Goal: Task Accomplishment & Management: Manage account settings

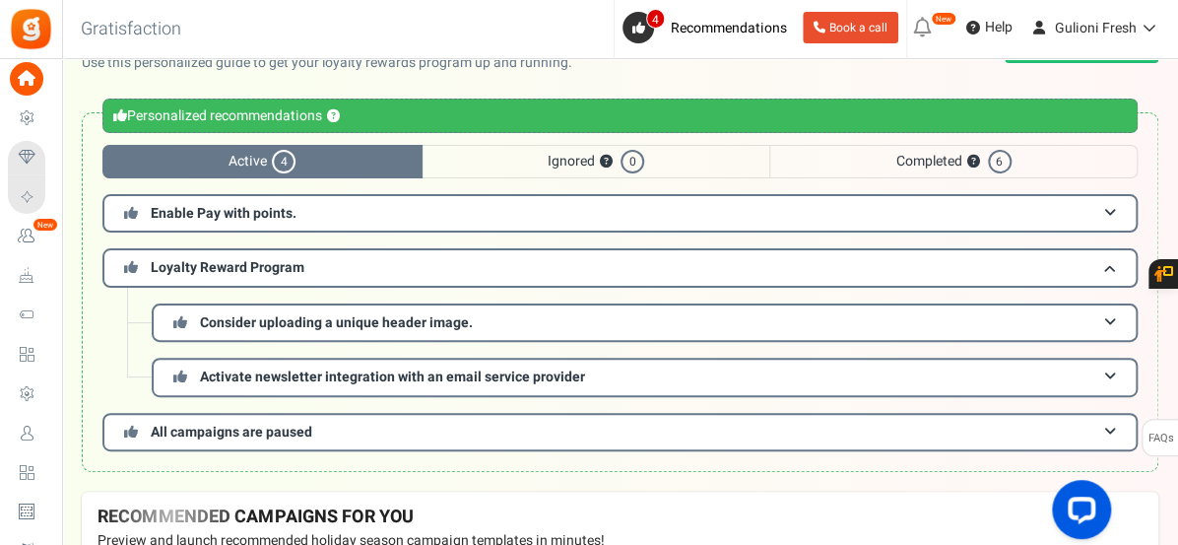
scroll to position [44, 0]
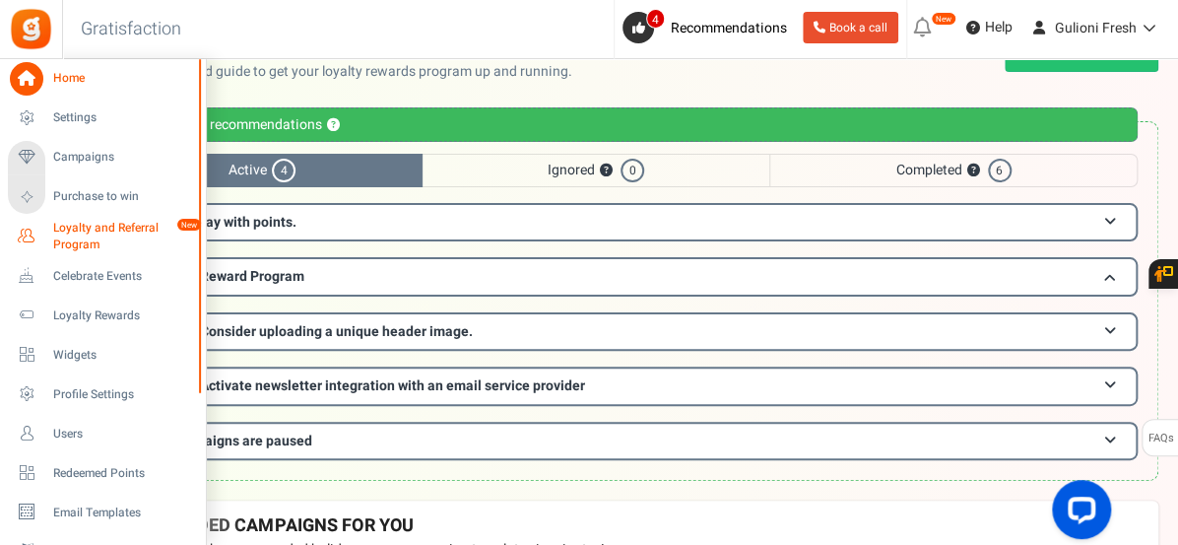
click at [91, 235] on span "Loyalty and Referral Program" at bounding box center [125, 237] width 144 height 34
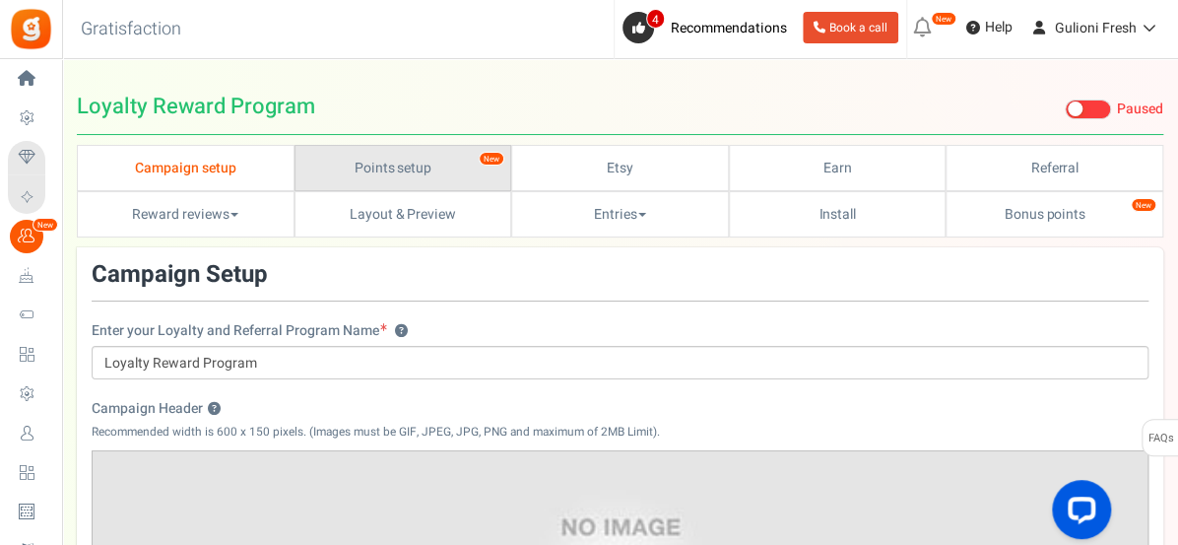
click at [381, 161] on link "Points setup New" at bounding box center [404, 168] width 218 height 46
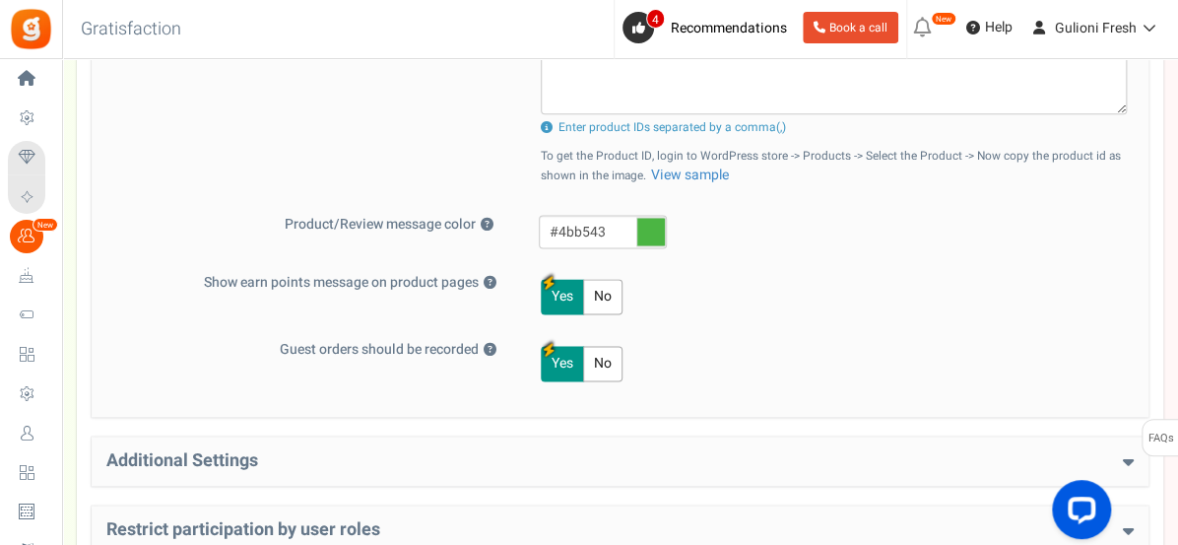
scroll to position [942, 0]
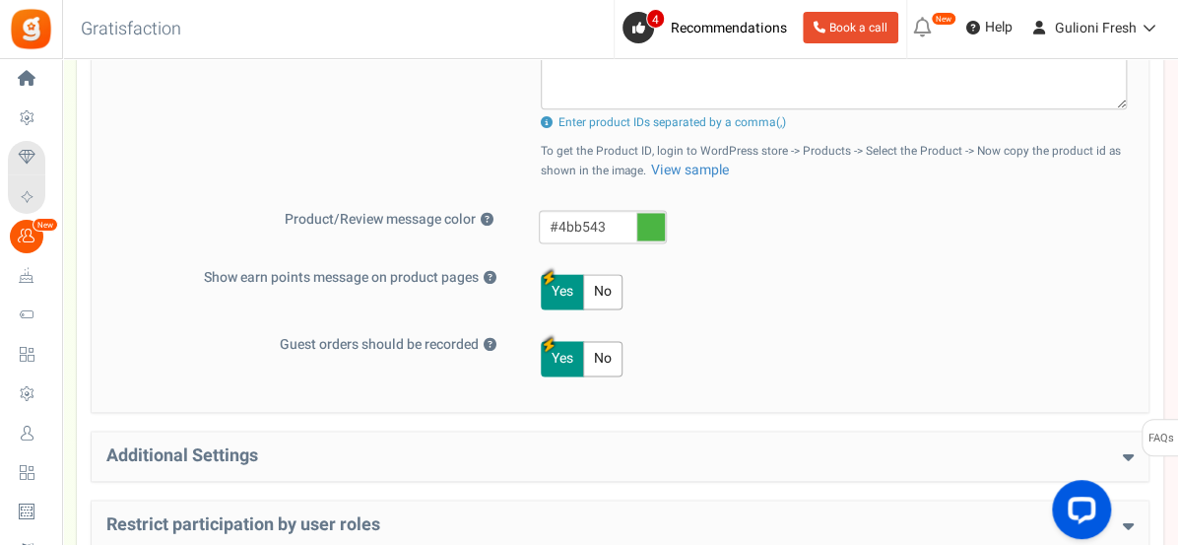
click at [844, 446] on h4 "Additional Settings" at bounding box center [620, 456] width 1028 height 20
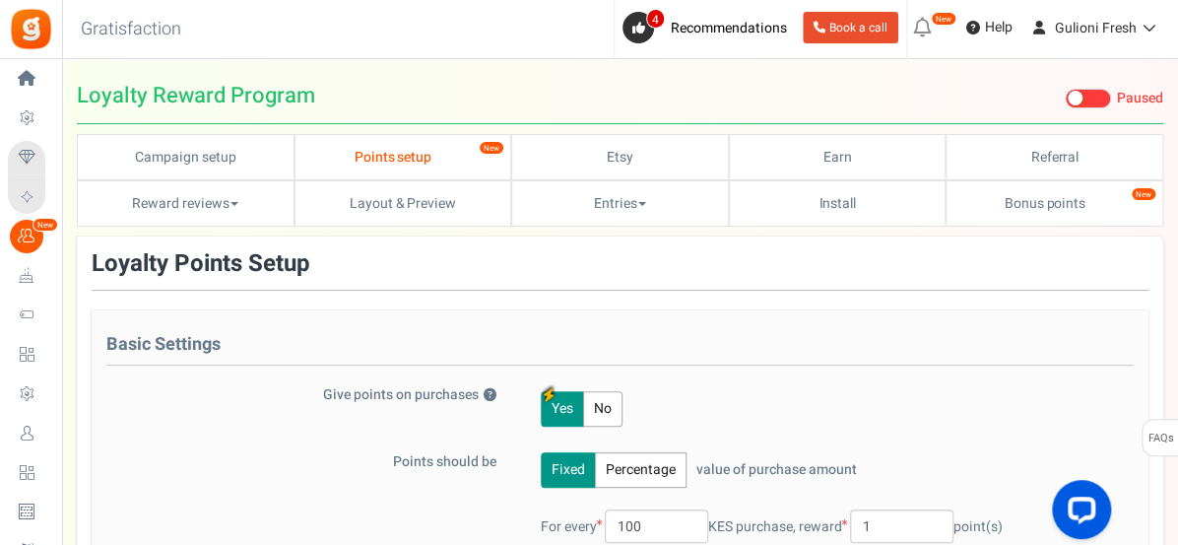
scroll to position [0, 0]
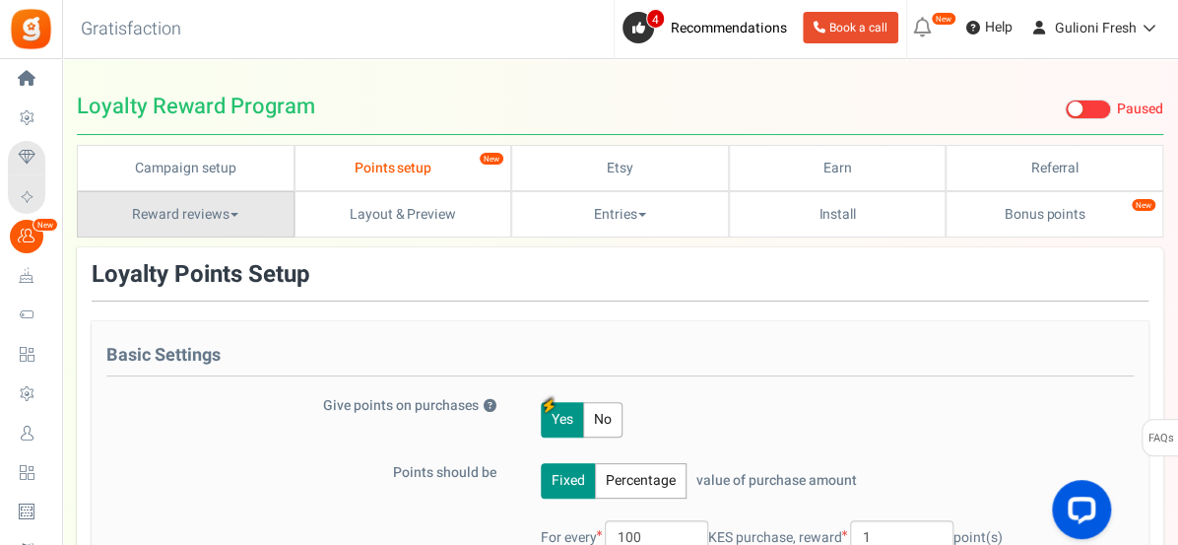
click at [197, 211] on link "Reward reviews" at bounding box center [186, 214] width 218 height 46
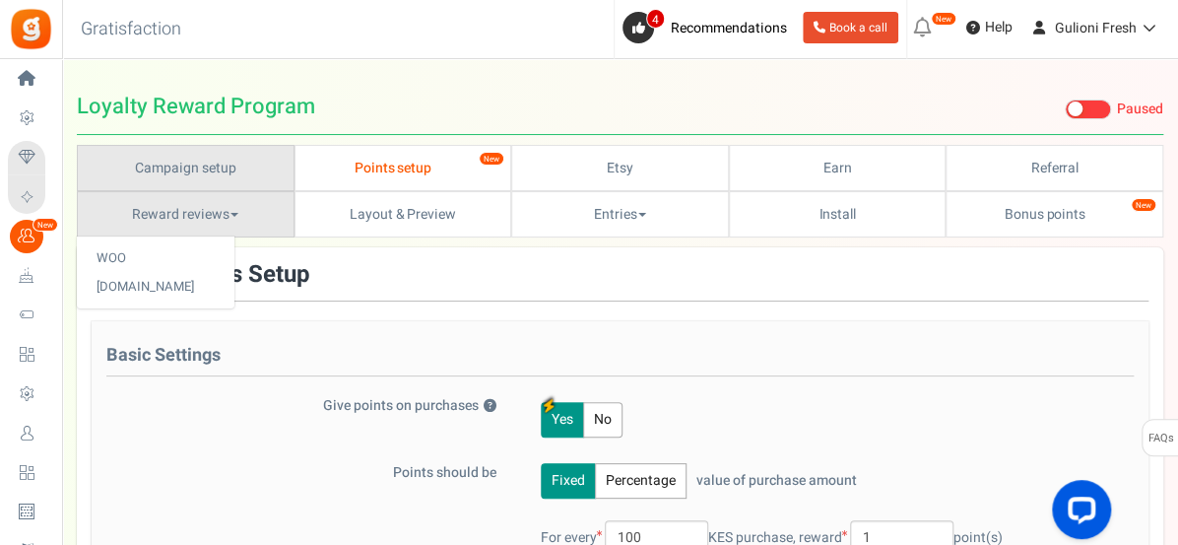
click at [208, 167] on link "Campaign setup" at bounding box center [186, 168] width 218 height 46
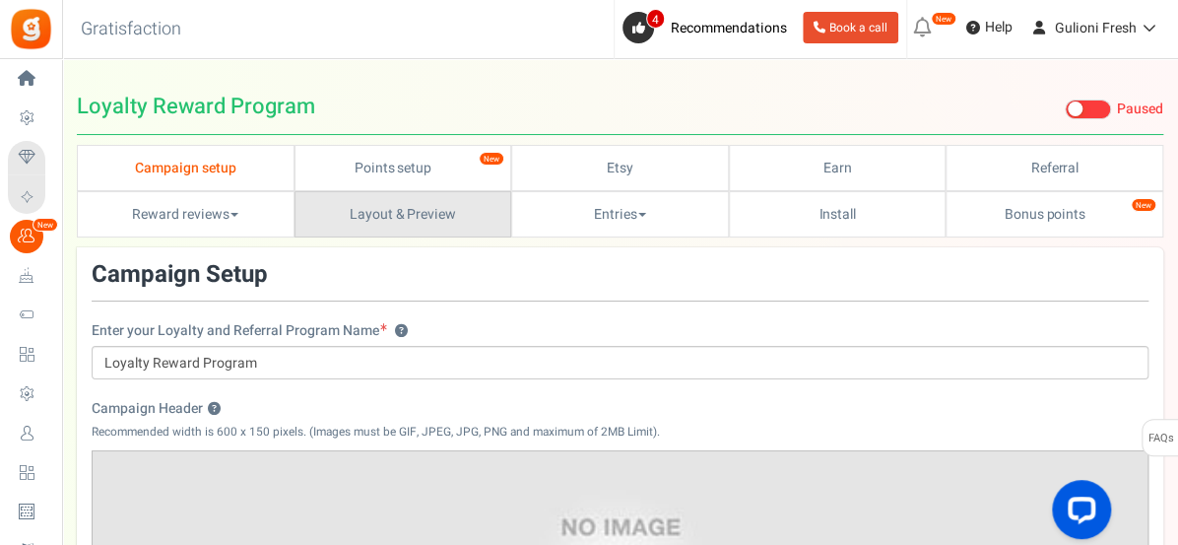
click at [368, 209] on link "Layout & Preview" at bounding box center [404, 214] width 218 height 46
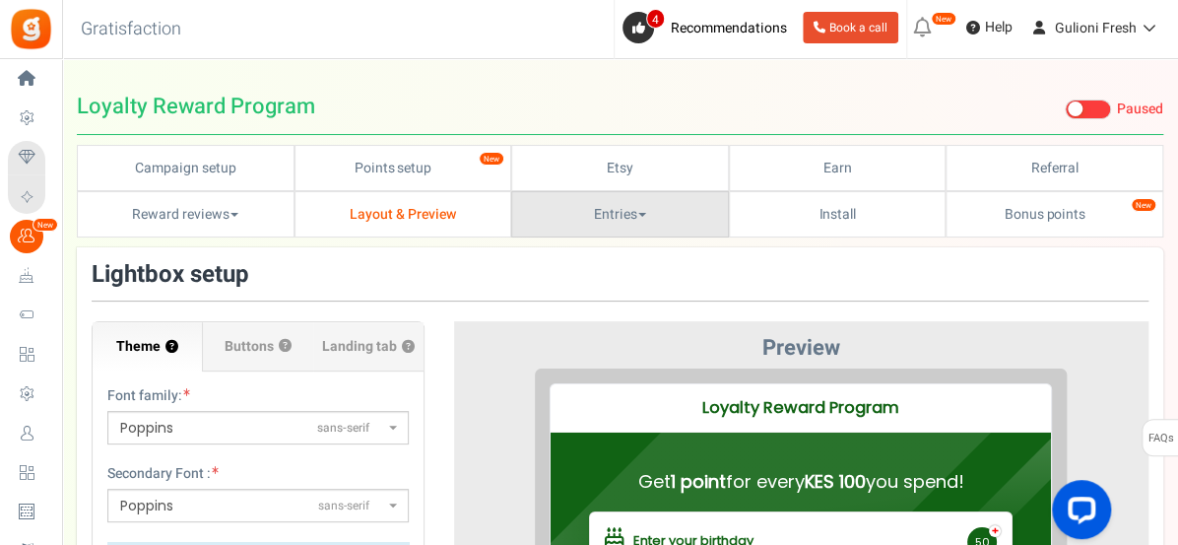
click at [665, 216] on link "Entries" at bounding box center [620, 214] width 218 height 46
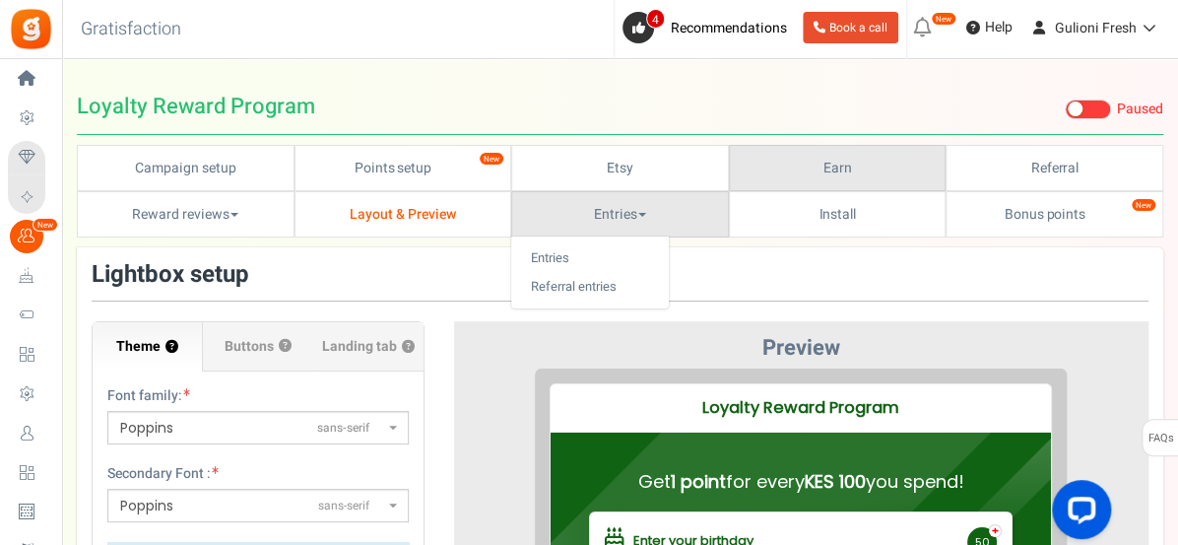
click at [801, 172] on link "Earn" at bounding box center [838, 168] width 218 height 46
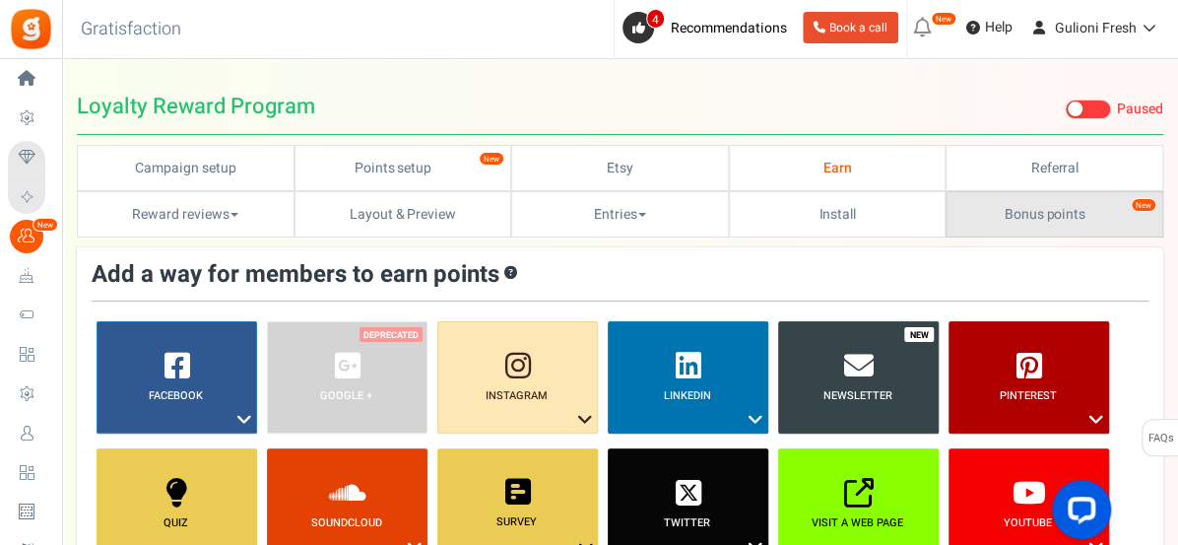
click at [977, 222] on link "Bonus points New" at bounding box center [1055, 214] width 218 height 46
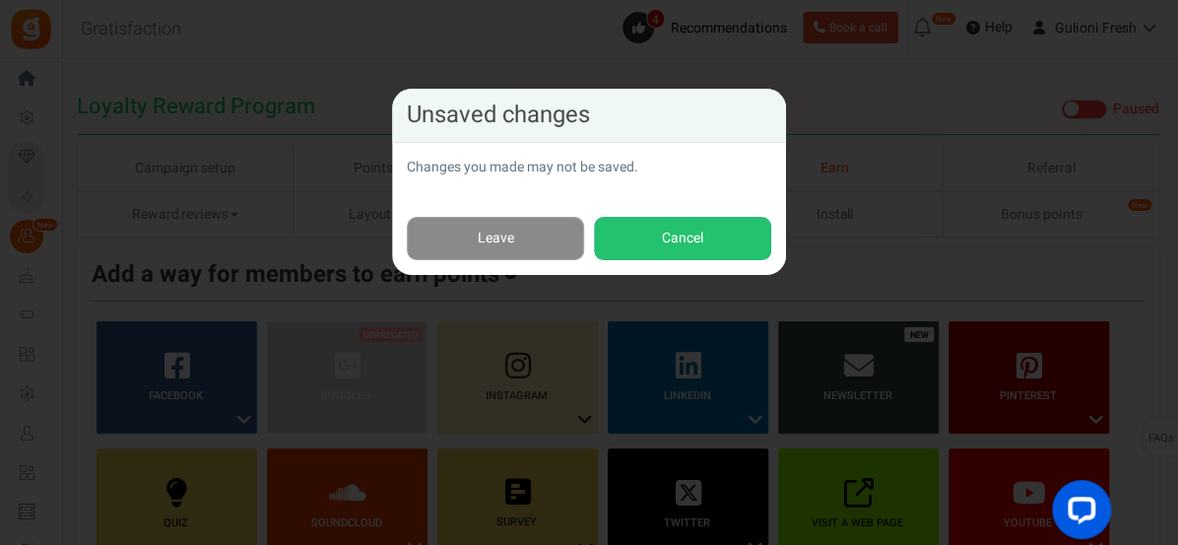
click at [485, 237] on link "Leave" at bounding box center [495, 239] width 177 height 44
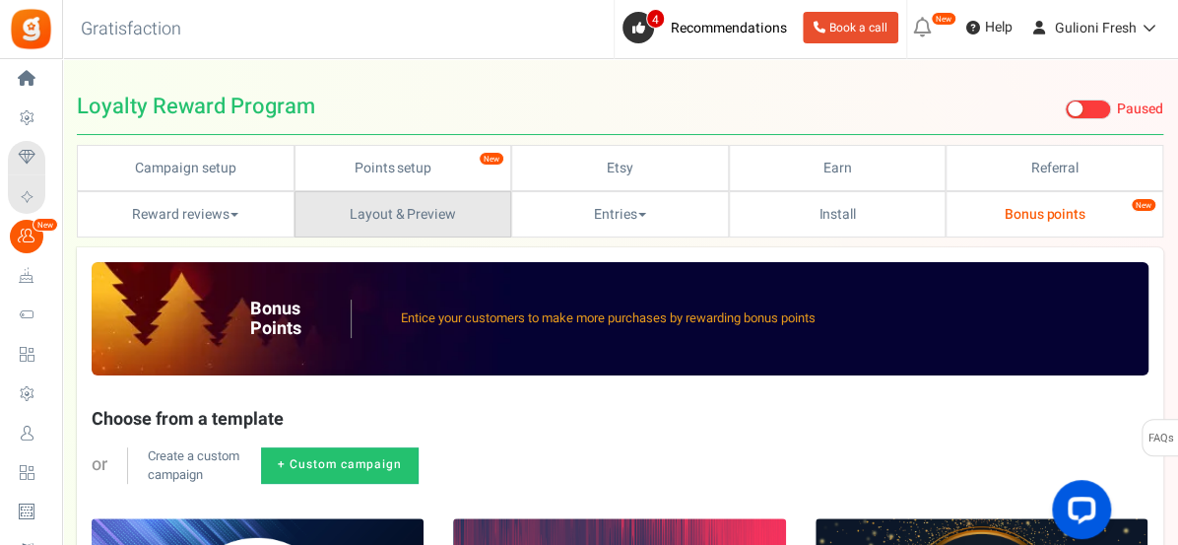
click at [435, 215] on link "Layout & Preview" at bounding box center [404, 214] width 218 height 46
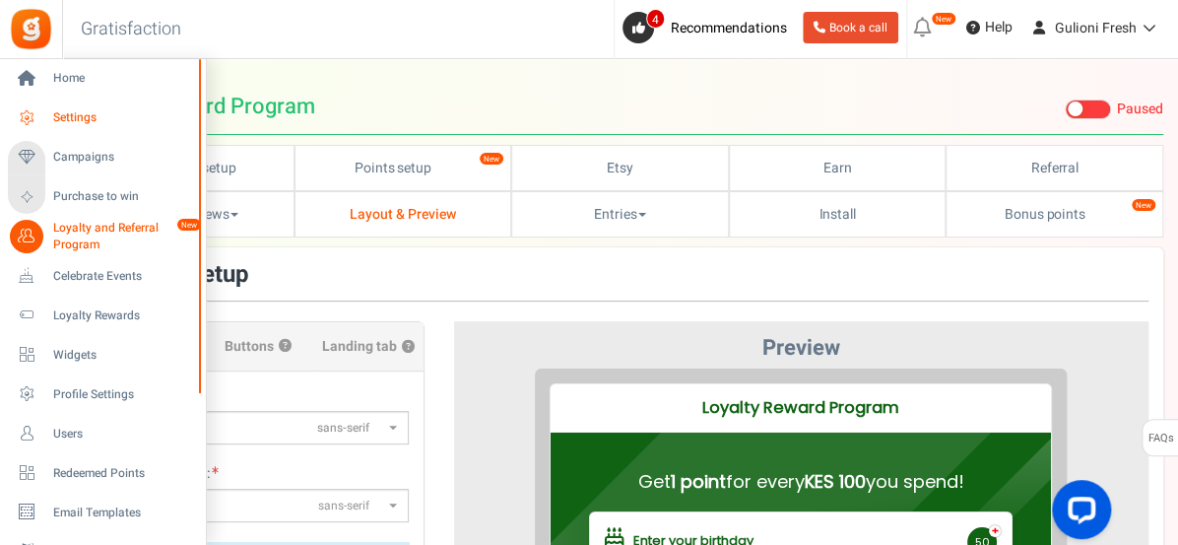
click at [60, 114] on span "Settings" at bounding box center [122, 117] width 138 height 17
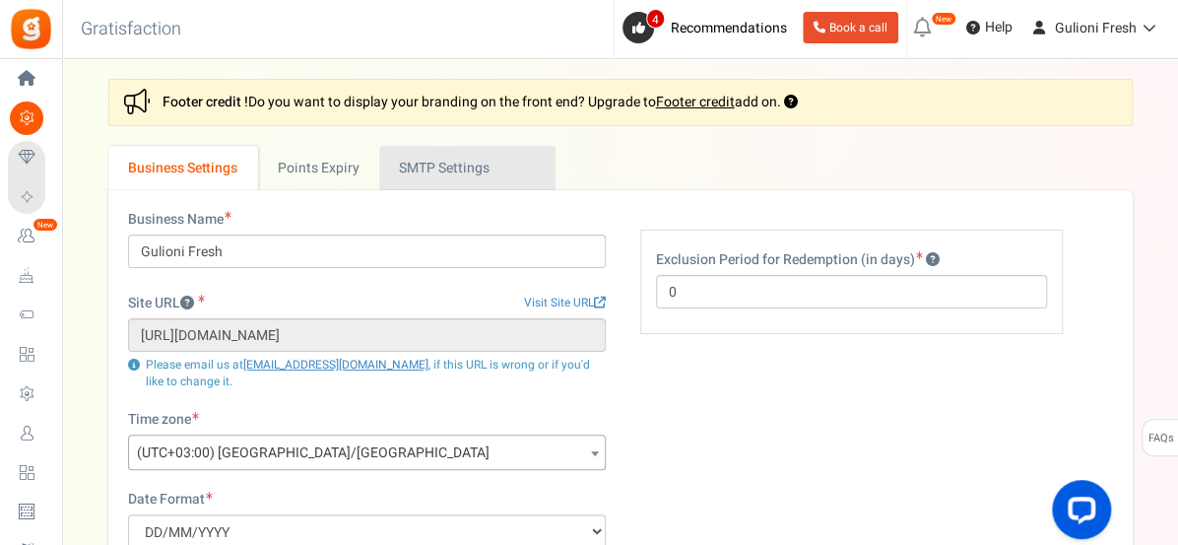
click at [429, 175] on link "Active SMTP Settings" at bounding box center [467, 168] width 176 height 44
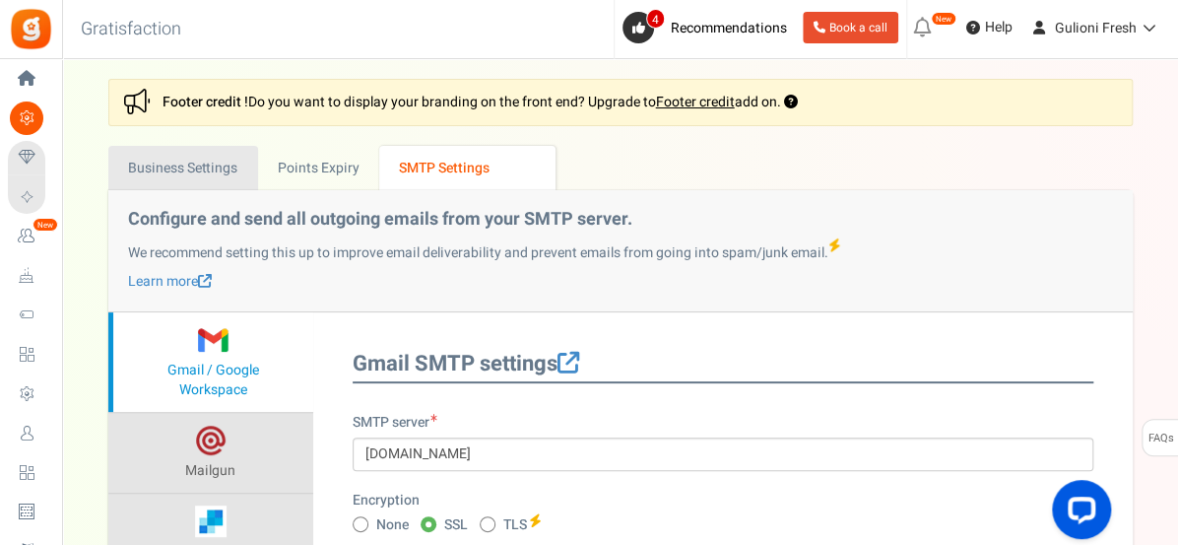
click at [215, 169] on link "Business Settings" at bounding box center [183, 168] width 150 height 44
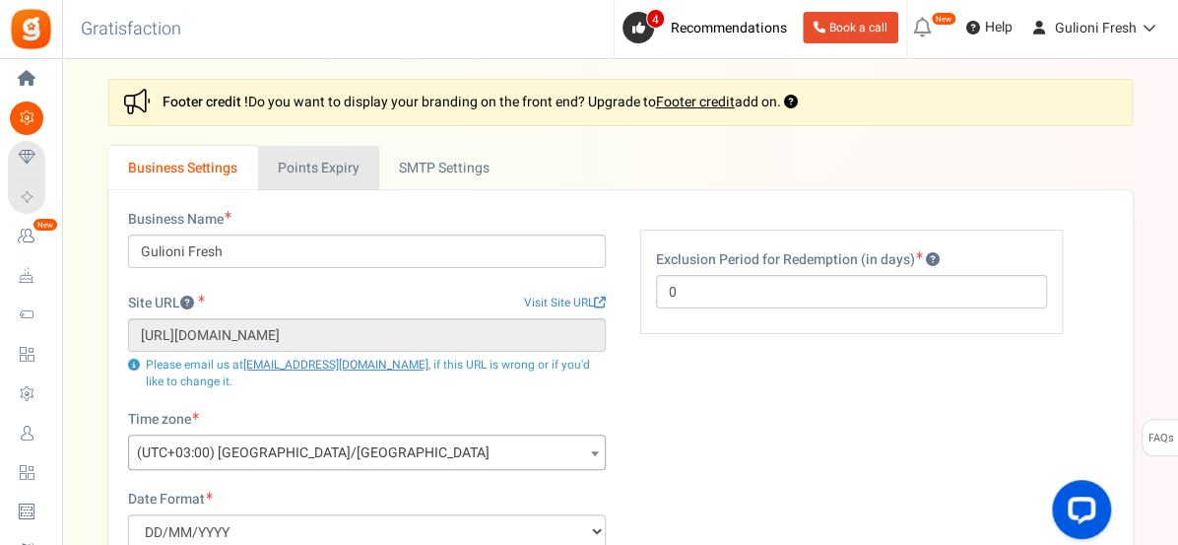
click at [322, 168] on link "Points Expiry" at bounding box center [318, 168] width 121 height 44
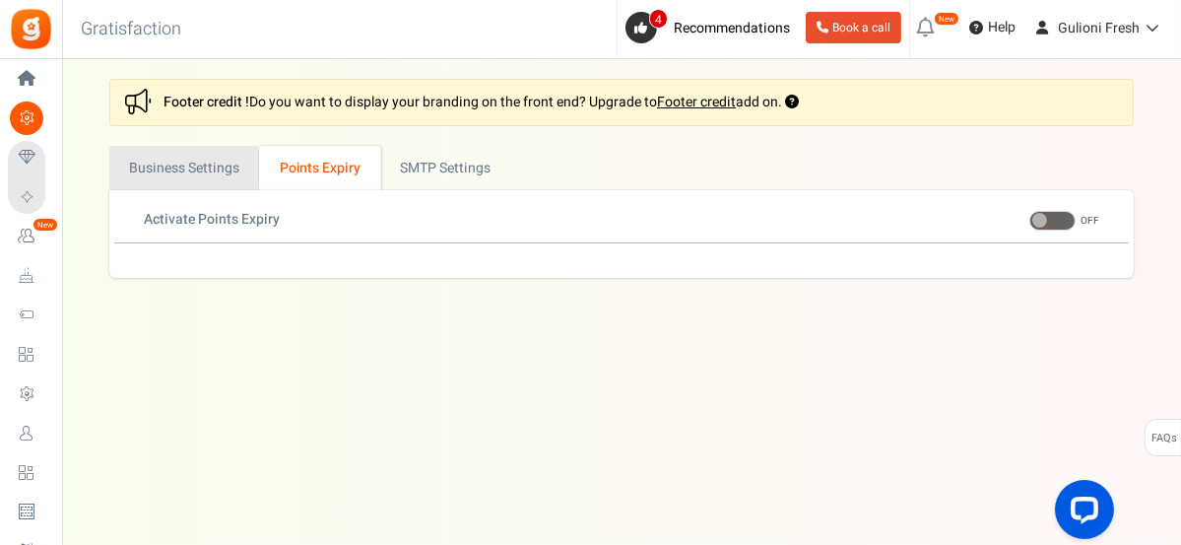
click at [217, 171] on link "Business Settings" at bounding box center [184, 168] width 150 height 44
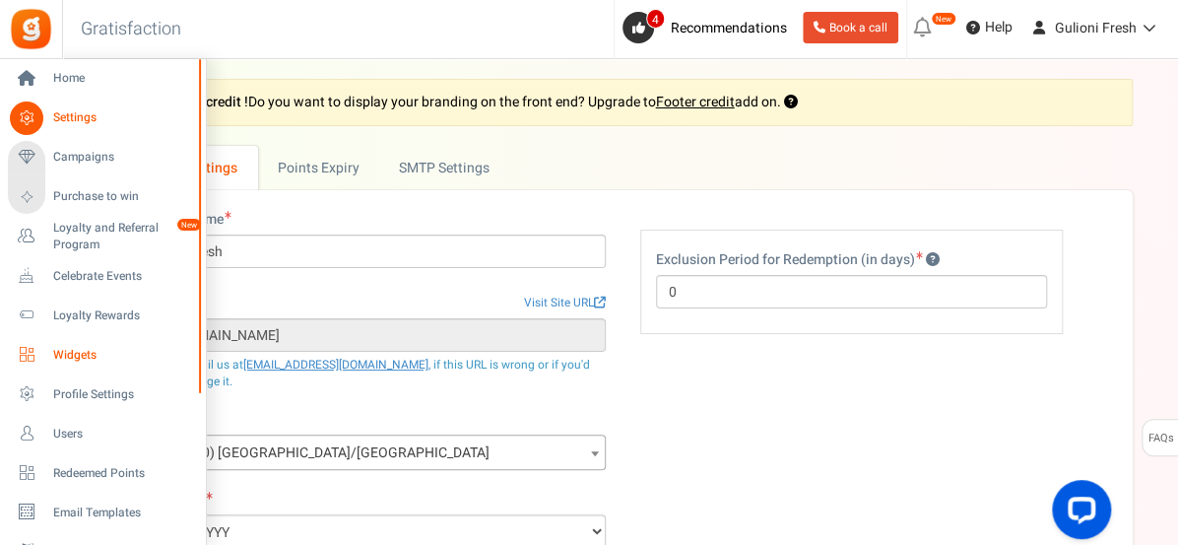
click at [71, 355] on span "Widgets" at bounding box center [122, 355] width 138 height 17
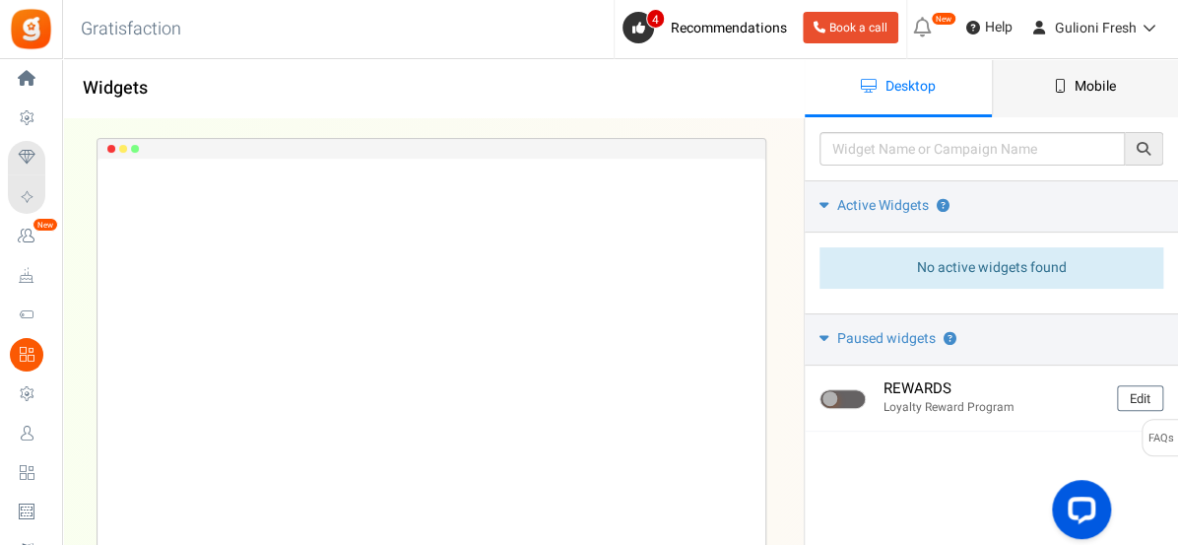
click at [1105, 82] on span "Mobile" at bounding box center [1095, 86] width 41 height 21
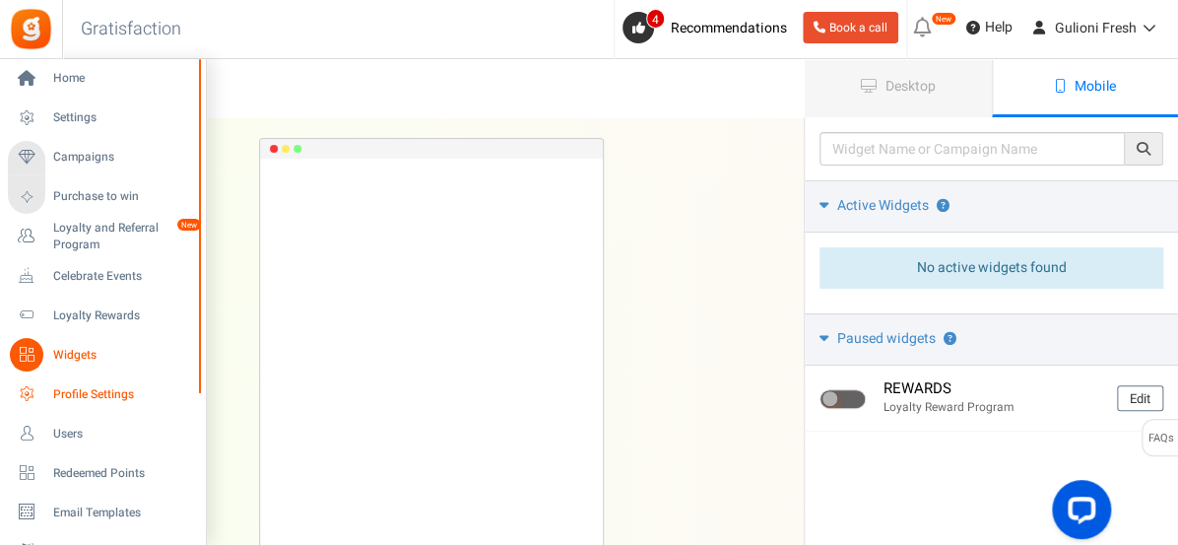
click at [81, 396] on span "Profile Settings" at bounding box center [122, 394] width 138 height 17
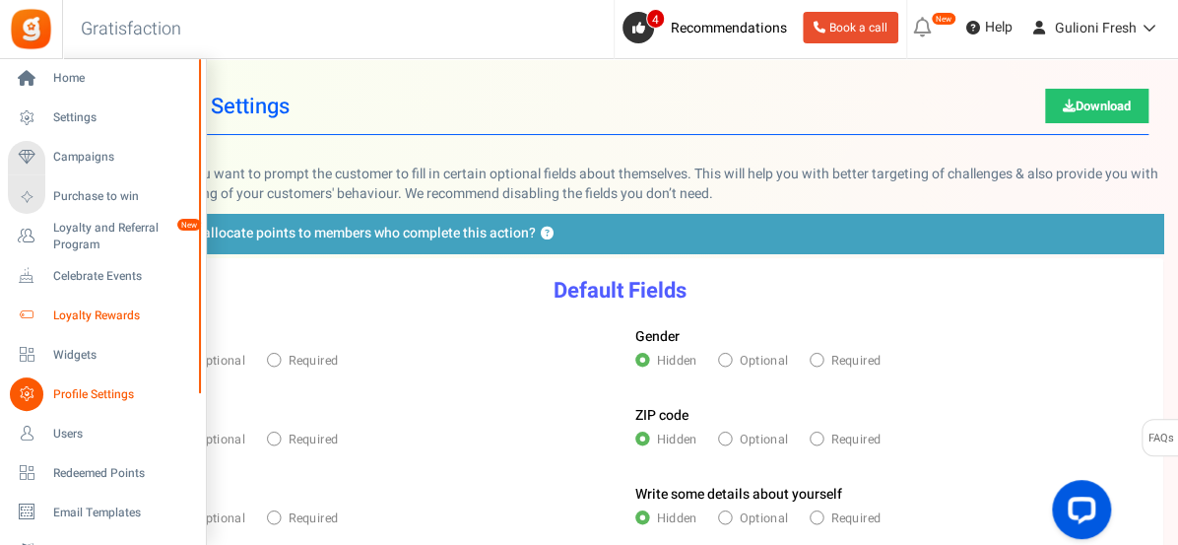
click at [91, 308] on span "Loyalty Rewards" at bounding box center [122, 315] width 138 height 17
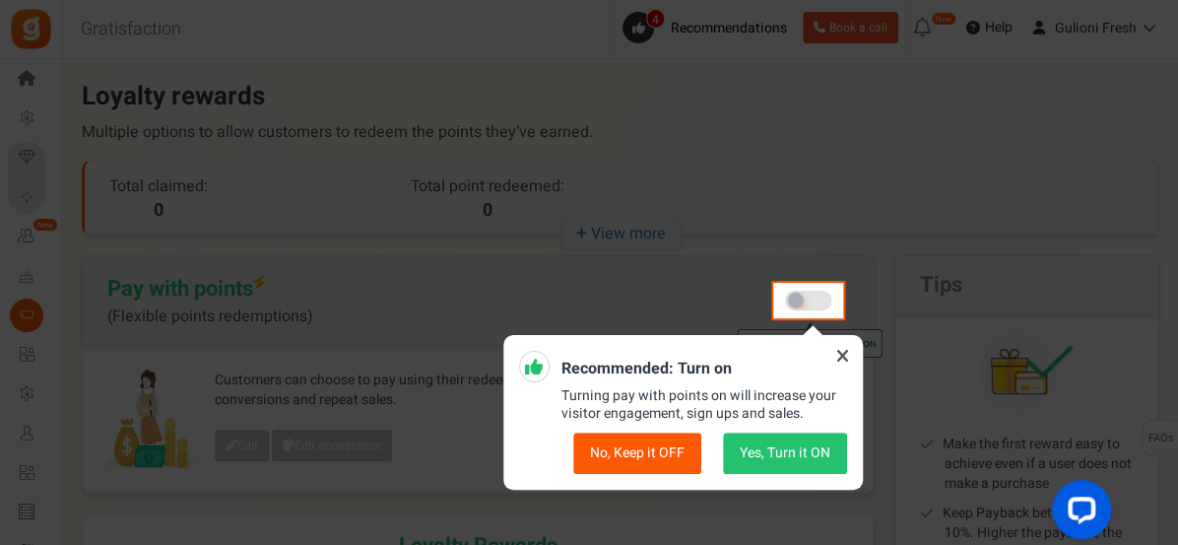
click at [818, 450] on button "Yes, Turn it ON" at bounding box center [785, 453] width 124 height 41
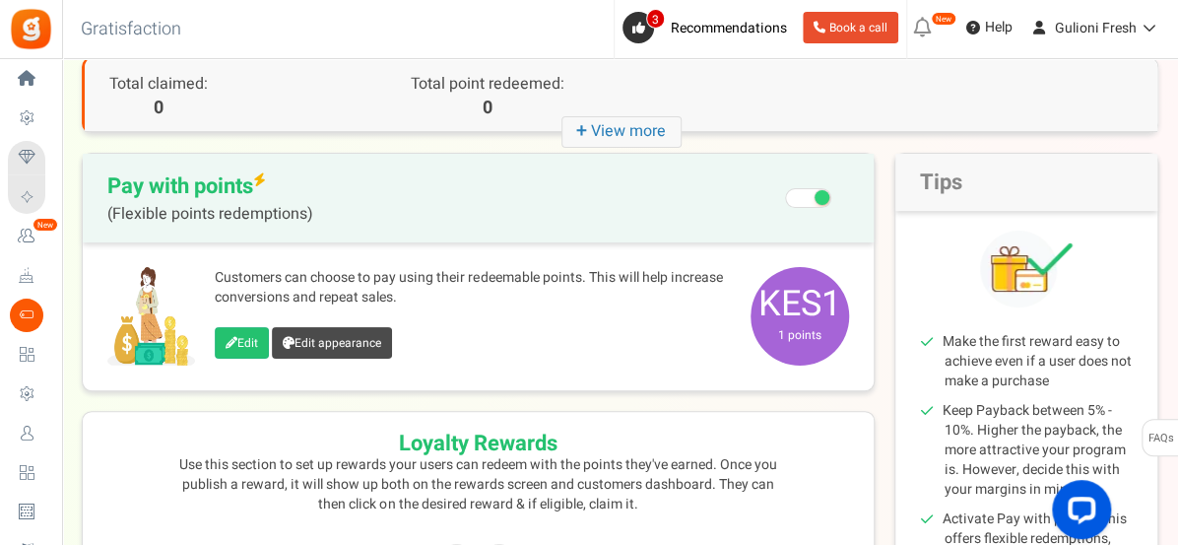
scroll to position [110, 0]
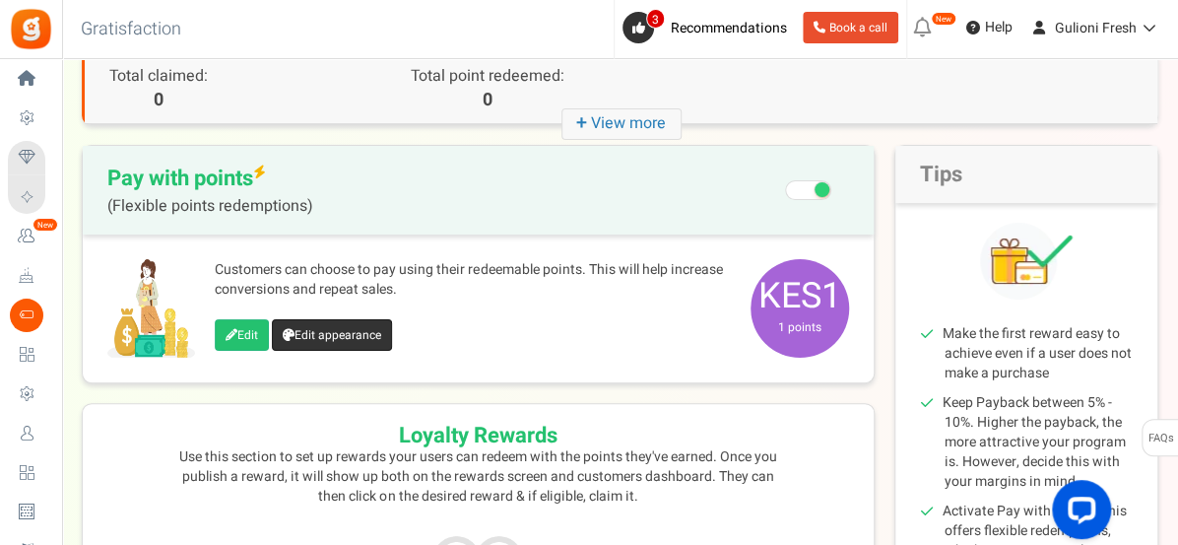
click at [366, 341] on link "Edit appearance" at bounding box center [332, 335] width 120 height 32
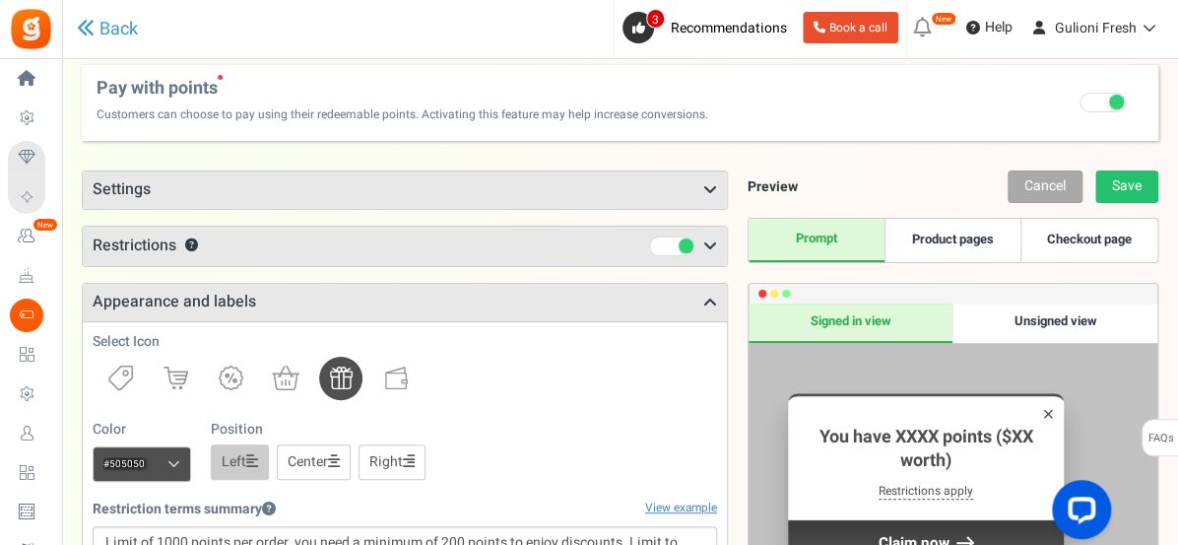
scroll to position [2, 0]
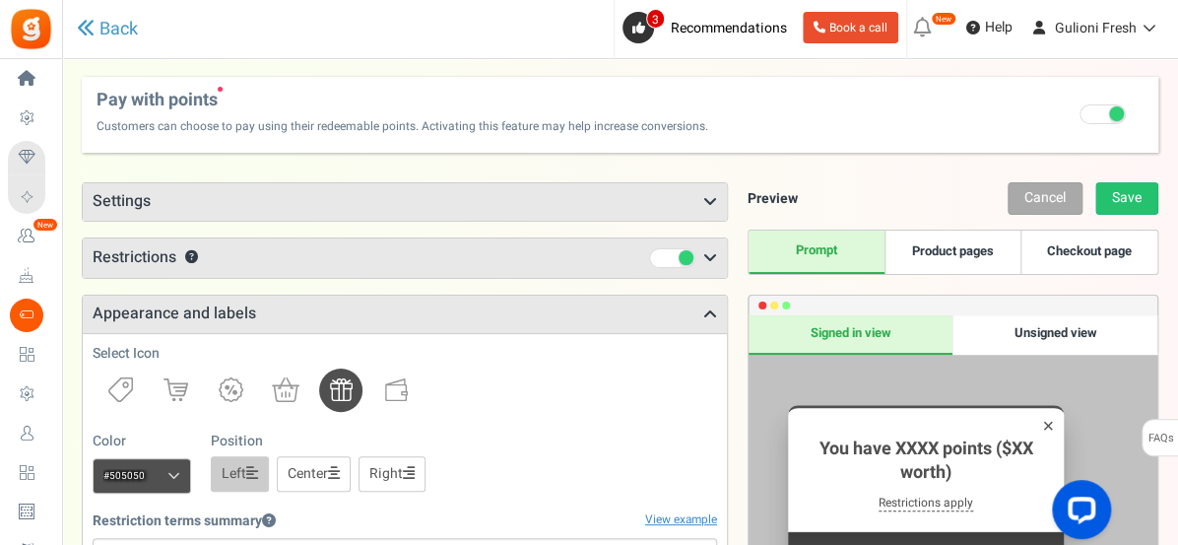
click at [710, 196] on icon at bounding box center [711, 202] width 14 height 16
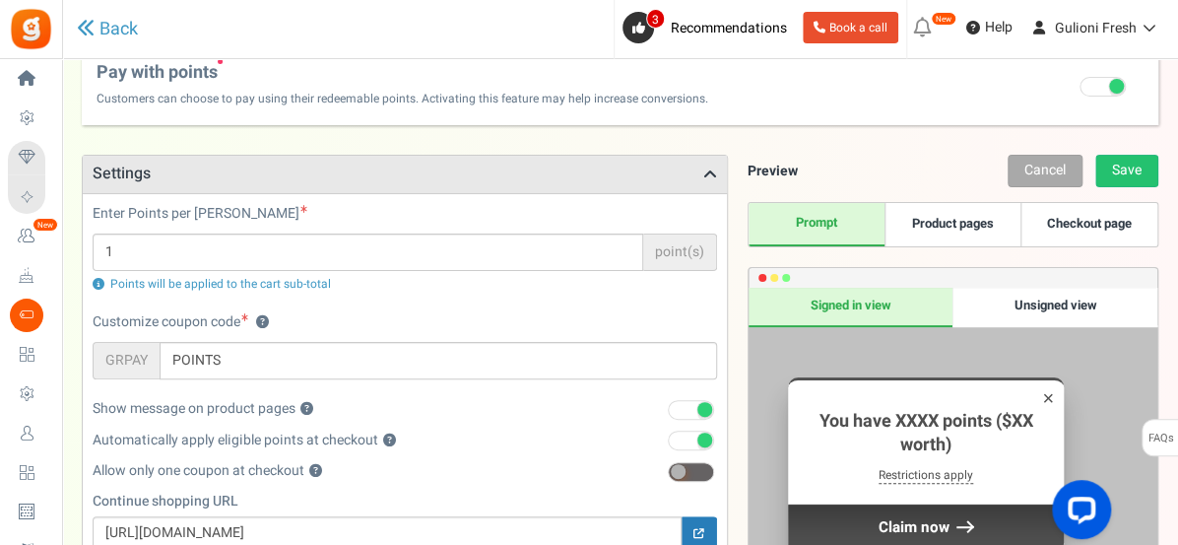
scroll to position [0, 0]
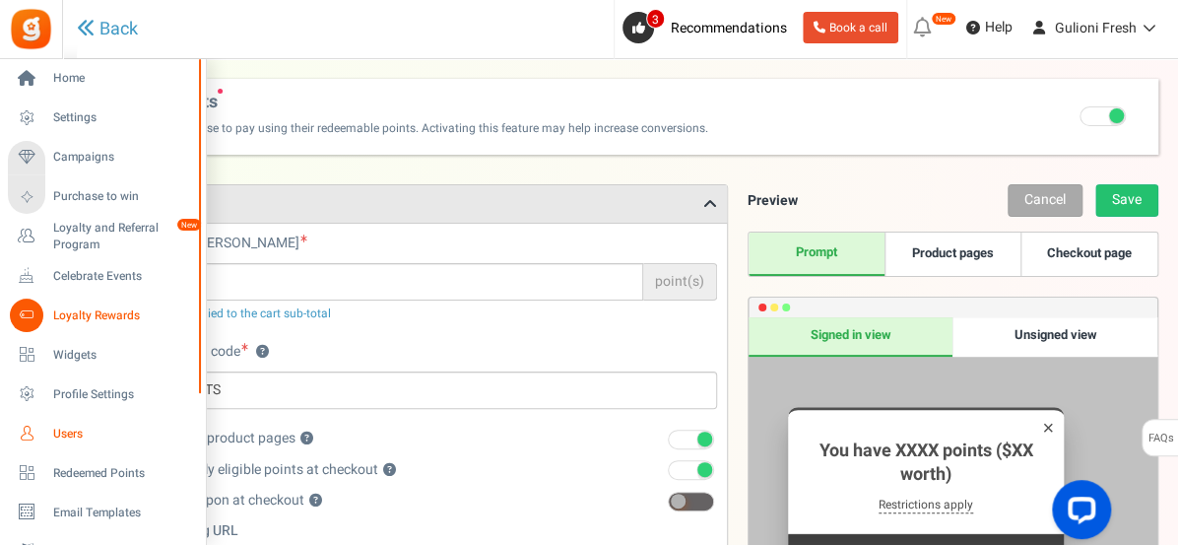
click at [68, 433] on span "Users" at bounding box center [122, 434] width 138 height 17
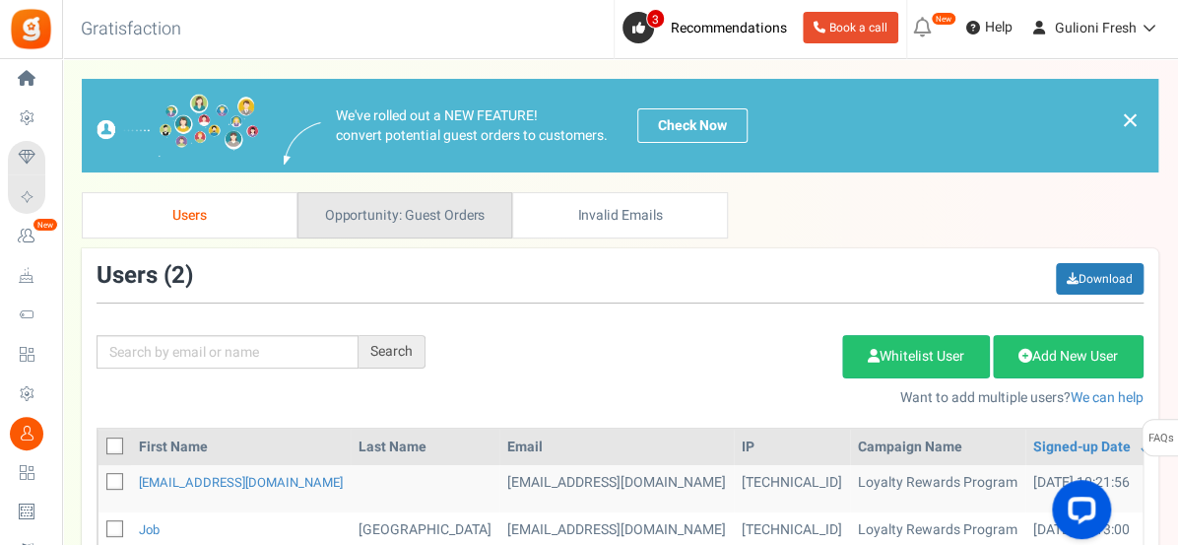
click at [406, 209] on link "Opportunity: Guest Orders" at bounding box center [406, 215] width 216 height 46
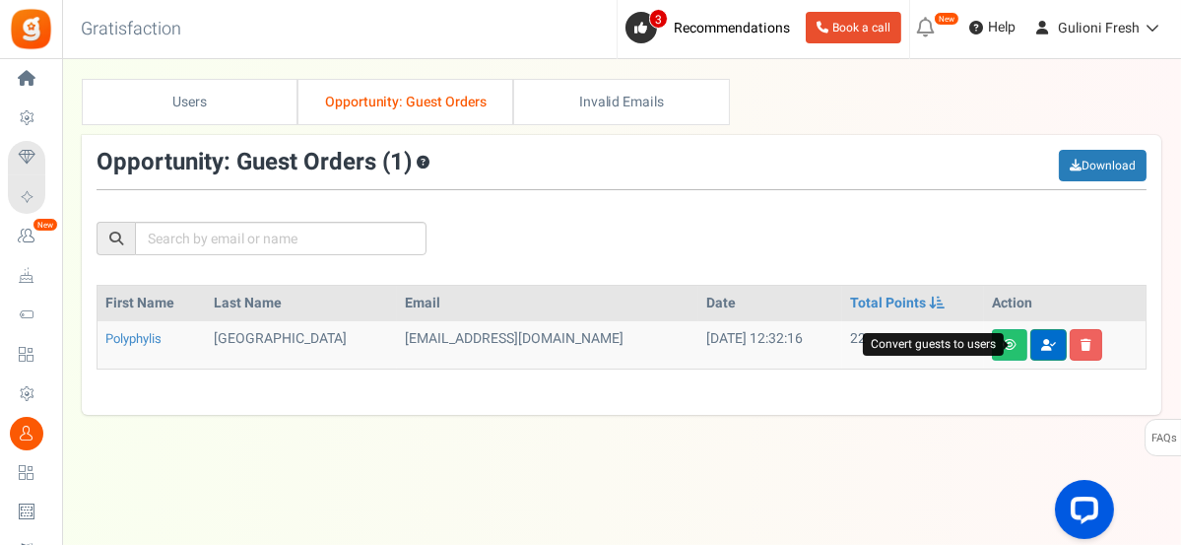
click at [1042, 348] on icon at bounding box center [1049, 345] width 15 height 12
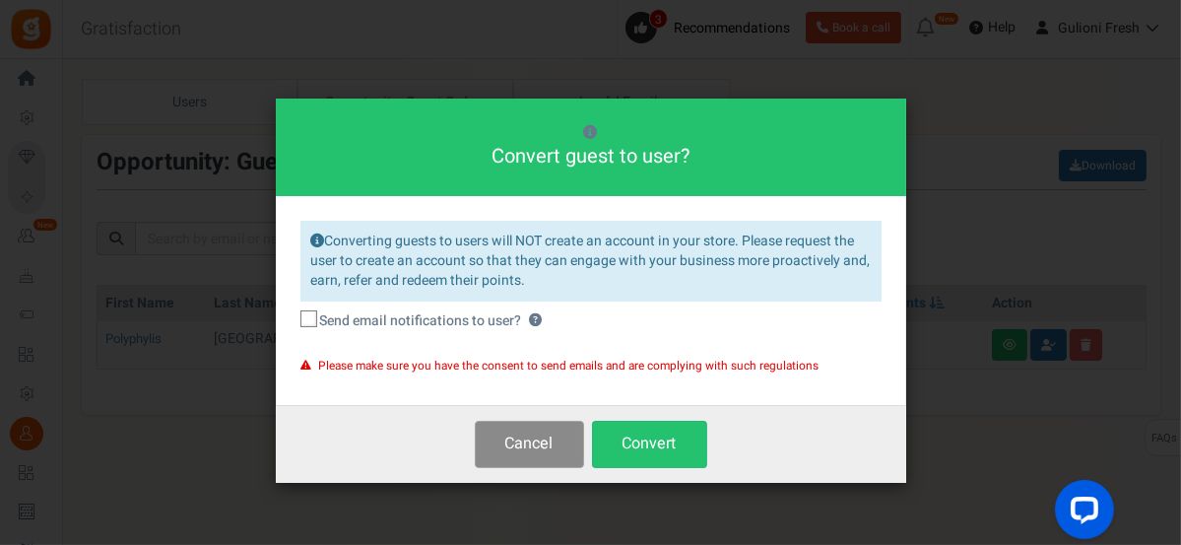
click at [526, 435] on button "Cancel" at bounding box center [529, 444] width 109 height 46
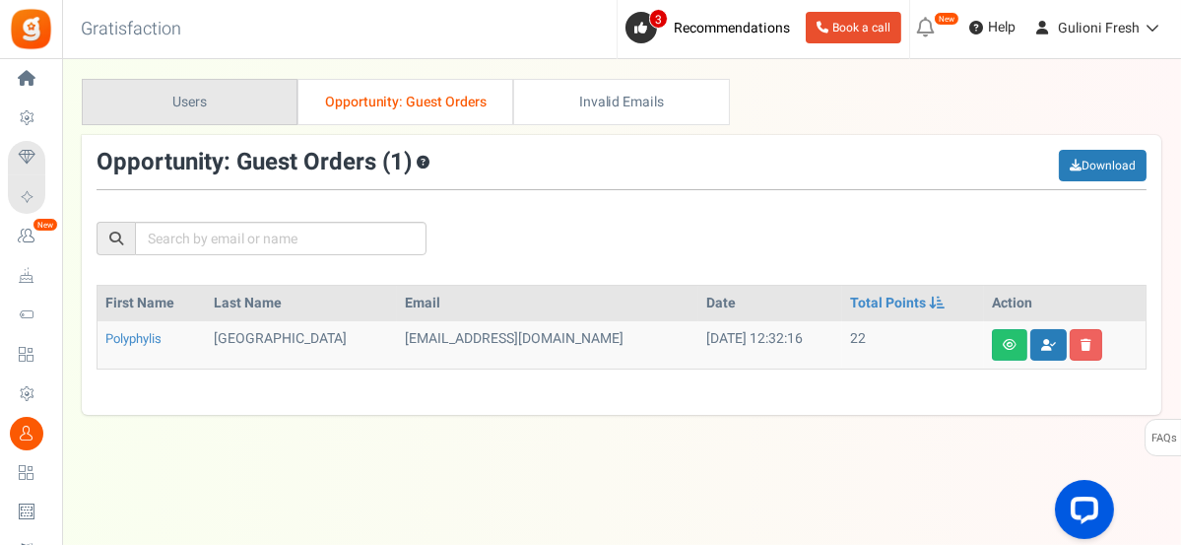
click at [234, 105] on link "Users" at bounding box center [190, 102] width 216 height 46
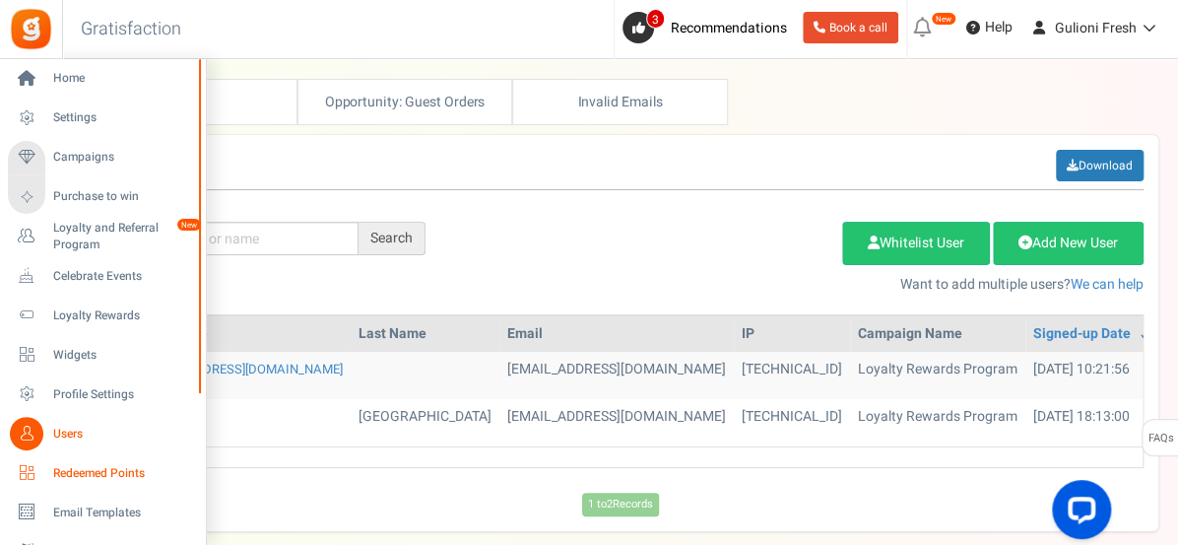
click at [77, 470] on span "Redeemed Points" at bounding box center [122, 473] width 138 height 17
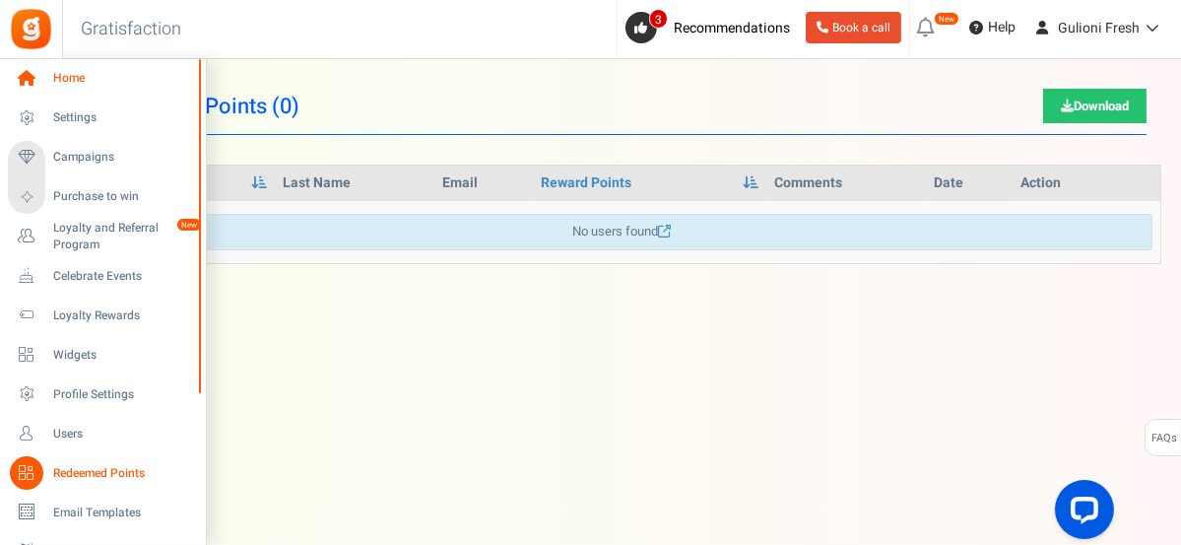
click at [75, 80] on span "Home" at bounding box center [122, 78] width 138 height 17
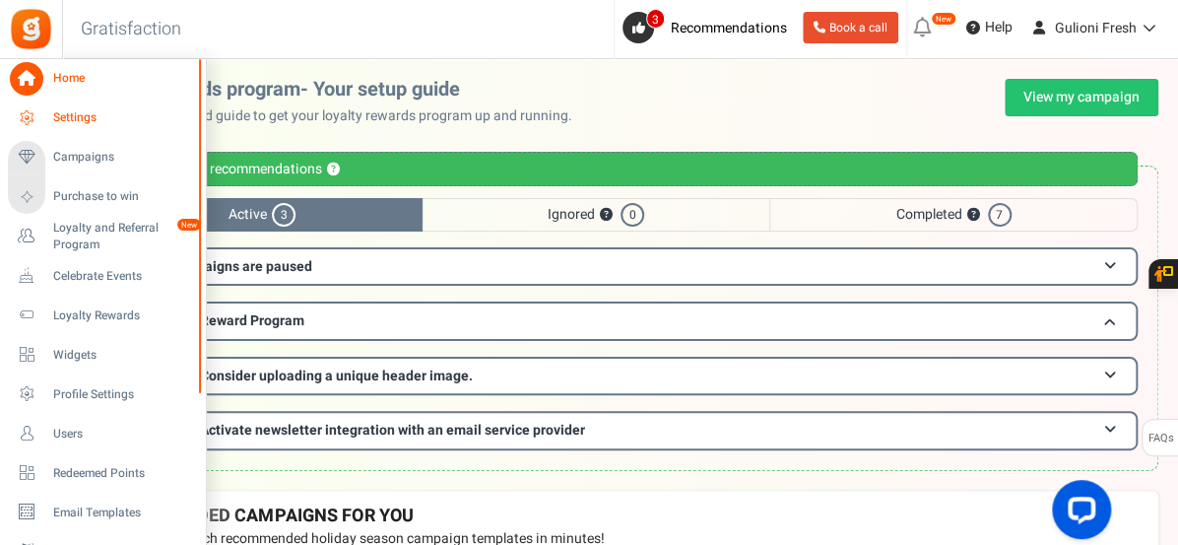
click at [49, 119] on link "Settings" at bounding box center [102, 118] width 189 height 34
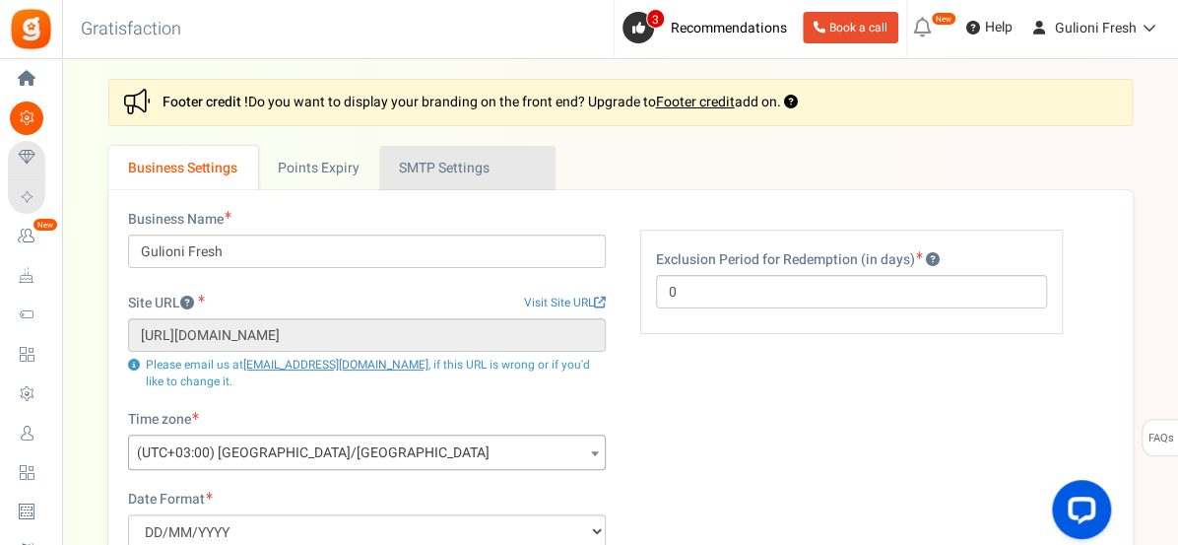
click at [473, 176] on link "Active SMTP Settings" at bounding box center [467, 168] width 176 height 44
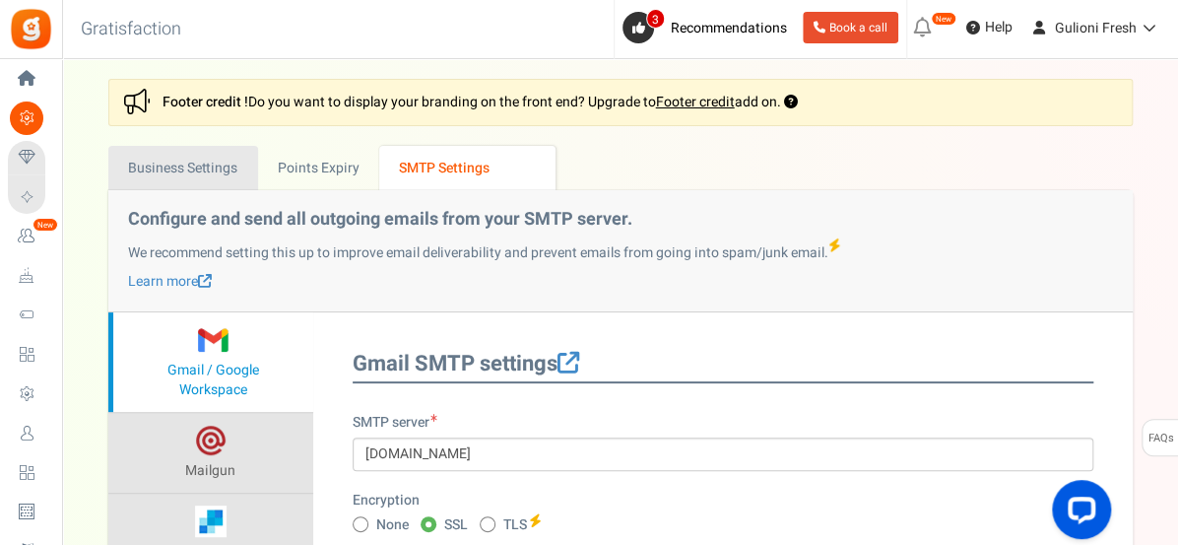
click at [215, 161] on link "Business Settings" at bounding box center [183, 168] width 150 height 44
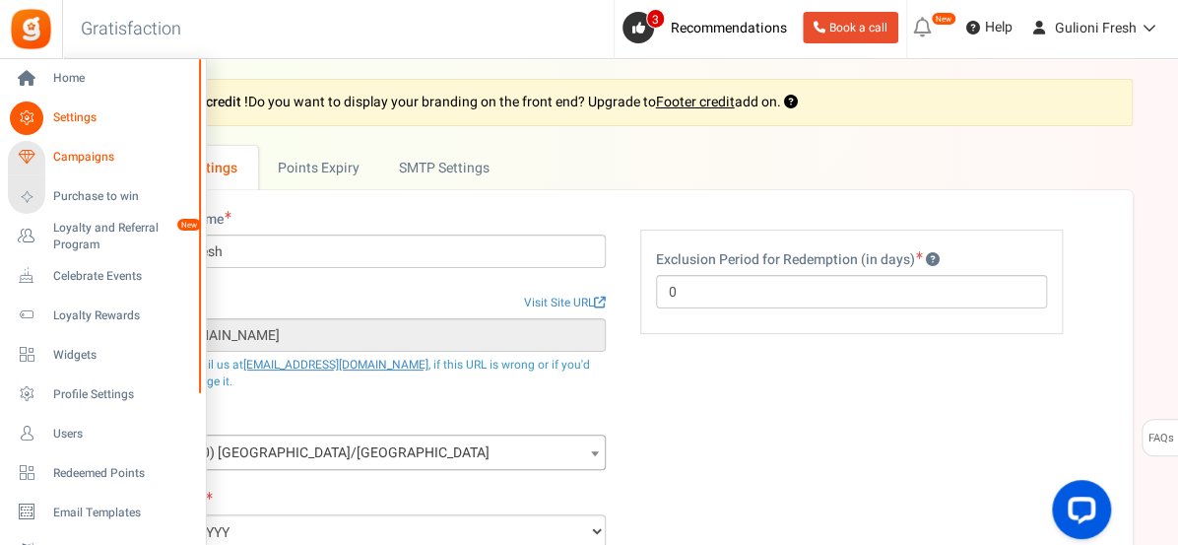
click at [61, 156] on span "Campaigns" at bounding box center [122, 157] width 138 height 17
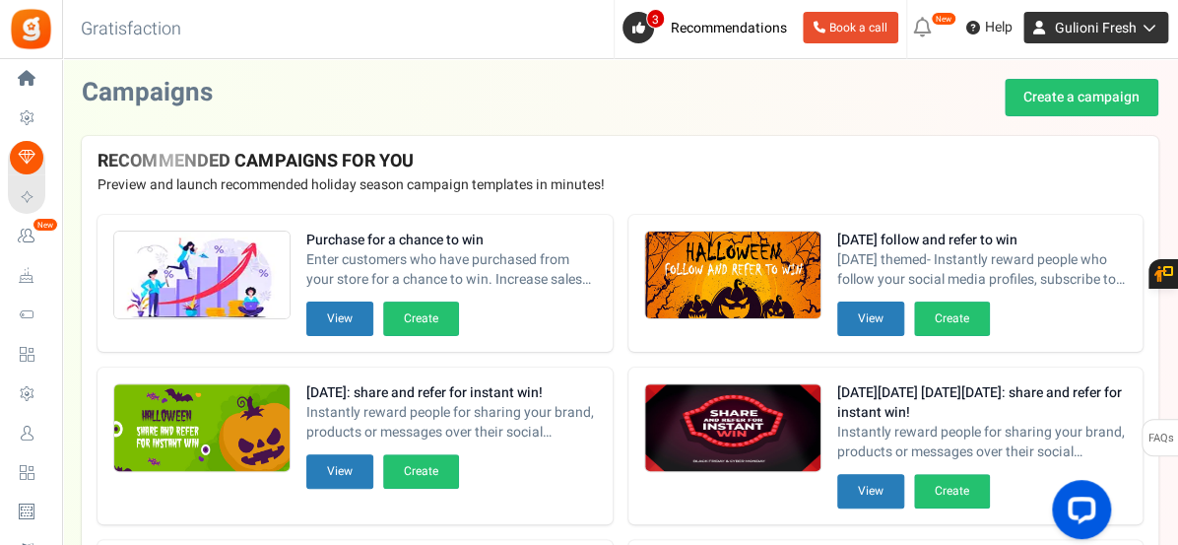
click at [1148, 28] on icon at bounding box center [1147, 28] width 20 height 14
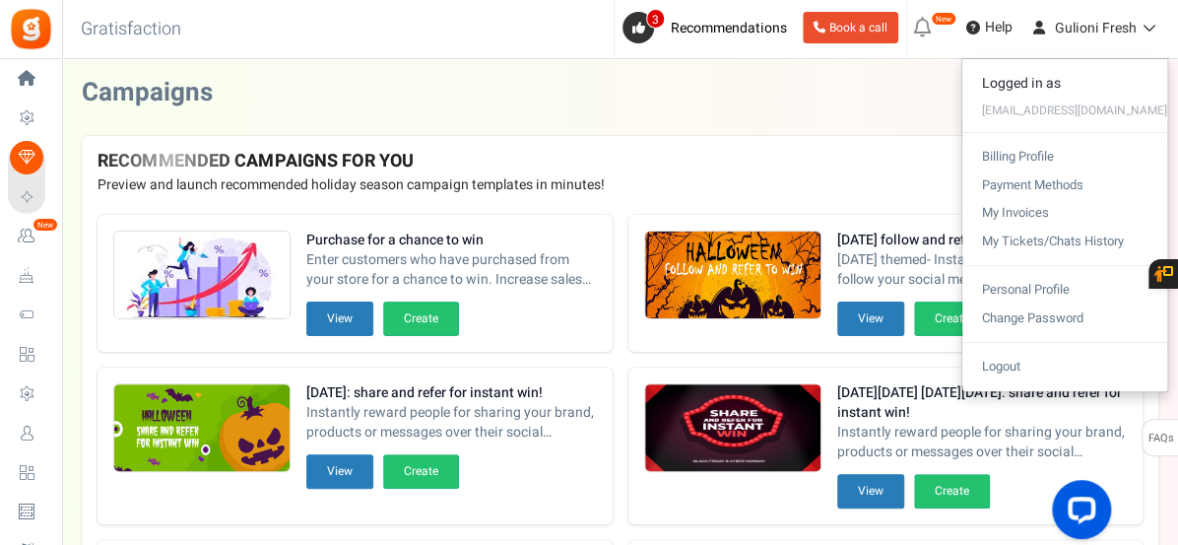
click at [844, 83] on div "Campaigns Create a campaign" at bounding box center [620, 97] width 1077 height 37
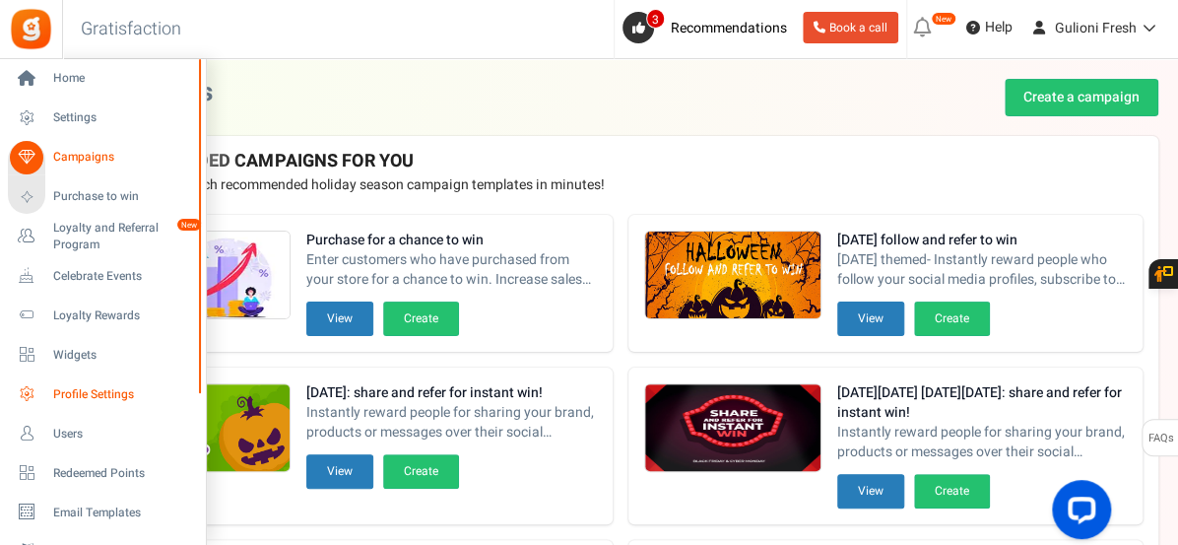
click at [70, 396] on span "Profile Settings" at bounding box center [122, 394] width 138 height 17
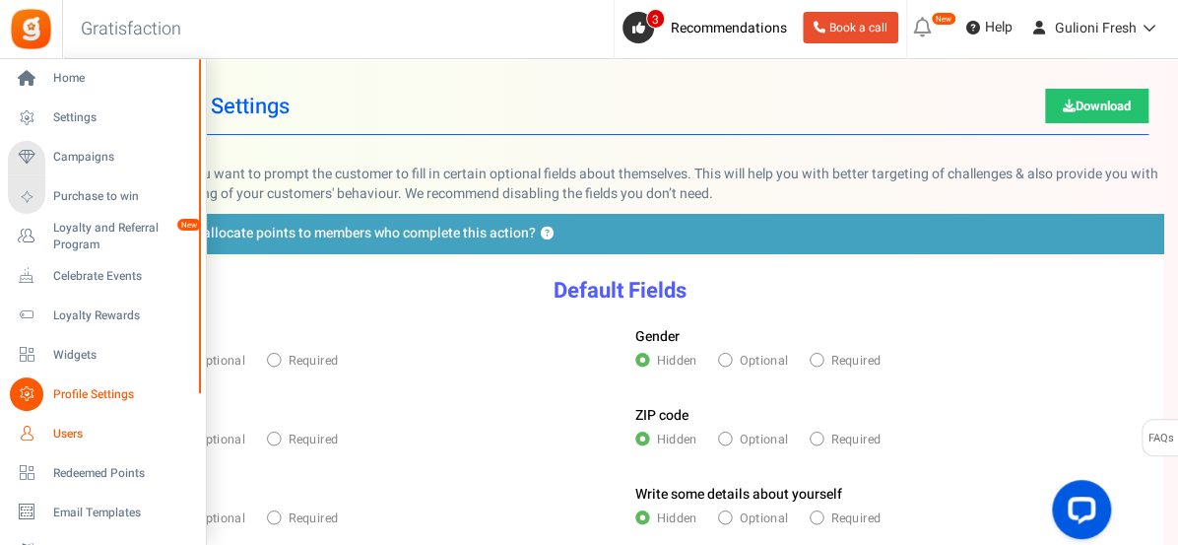
click at [73, 437] on span "Users" at bounding box center [122, 434] width 138 height 17
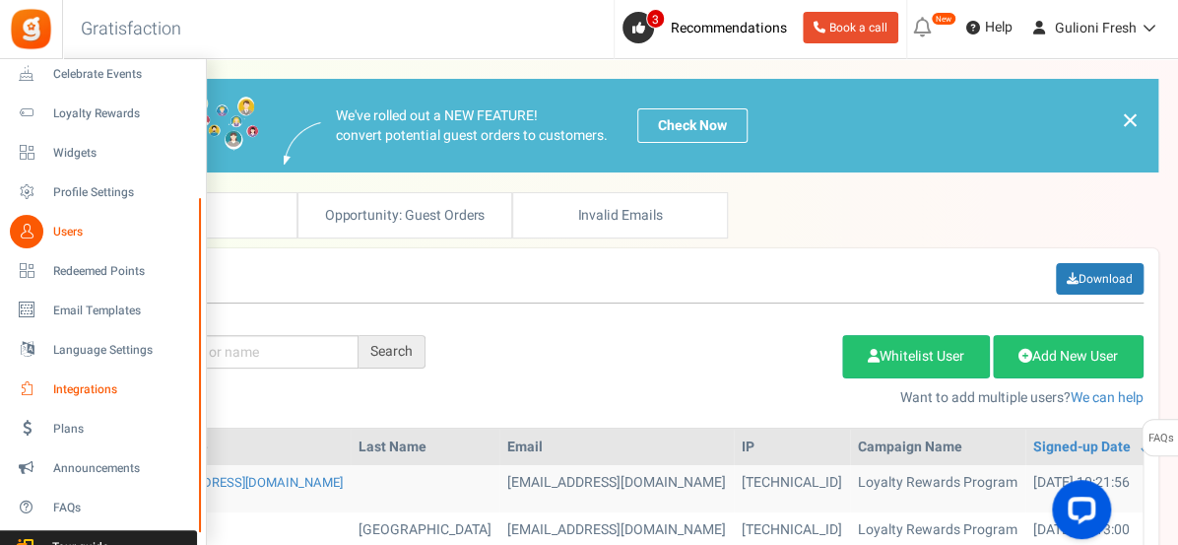
click at [85, 388] on span "Integrations" at bounding box center [122, 389] width 138 height 17
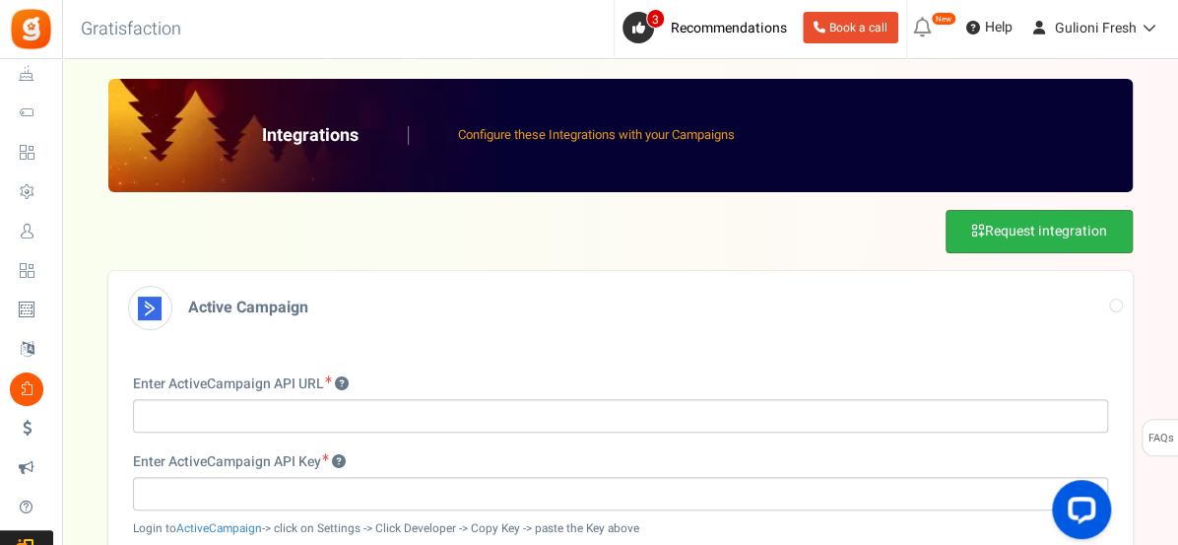
click at [1001, 228] on link "Request integration" at bounding box center [1039, 231] width 187 height 43
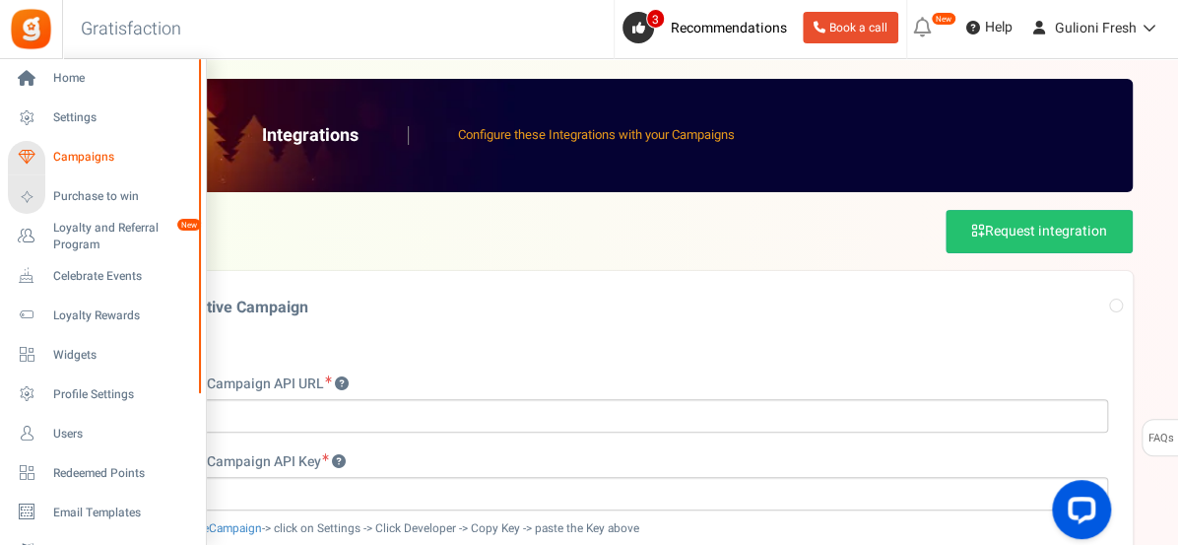
click at [93, 155] on span "Campaigns" at bounding box center [122, 157] width 138 height 17
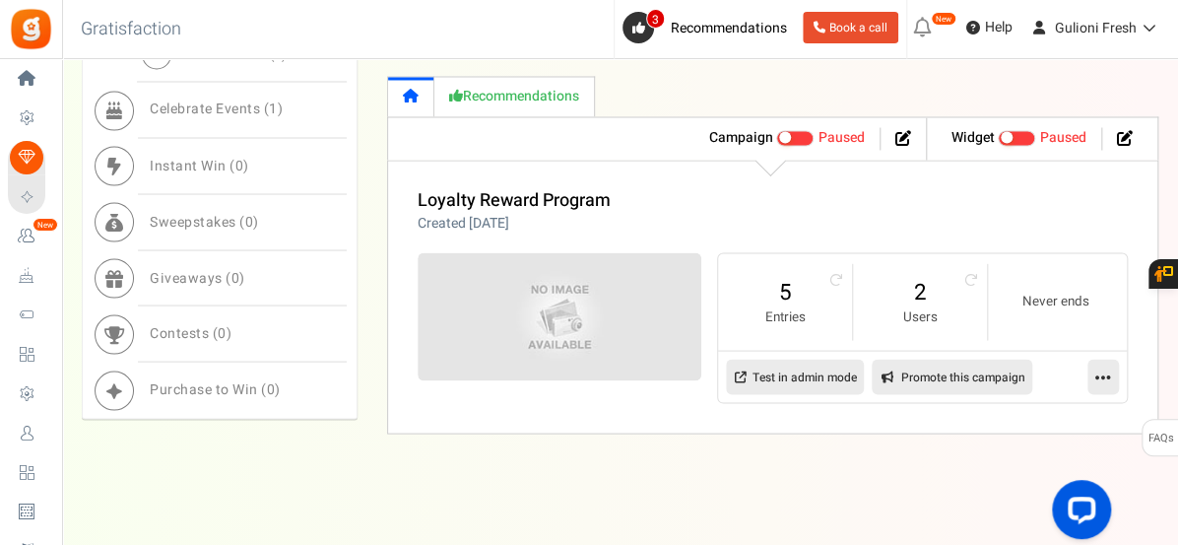
scroll to position [1410, 0]
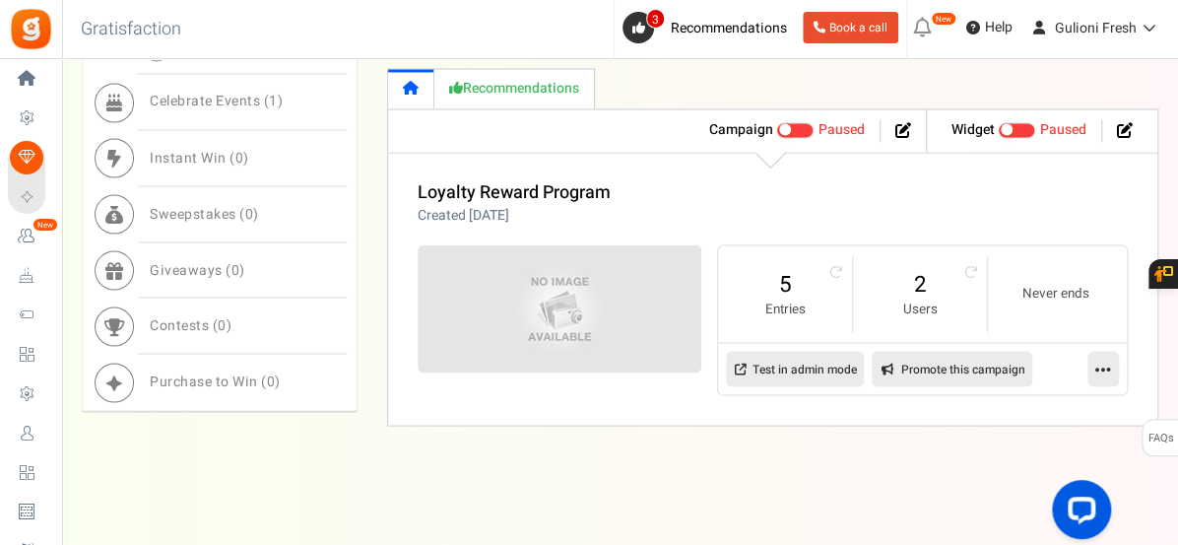
click at [1098, 370] on icon at bounding box center [1104, 369] width 16 height 18
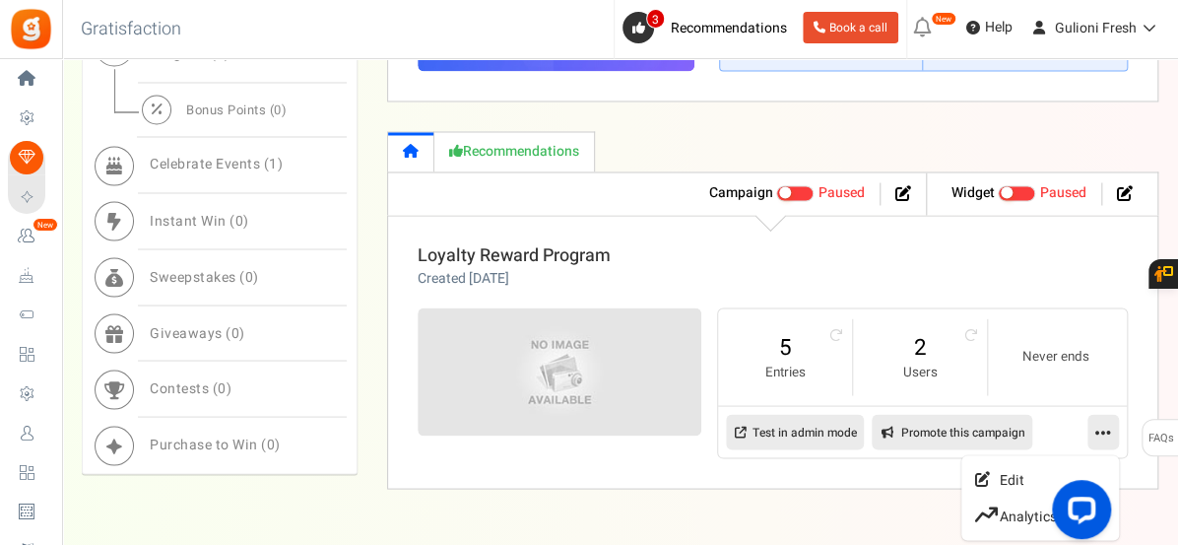
scroll to position [1372, 0]
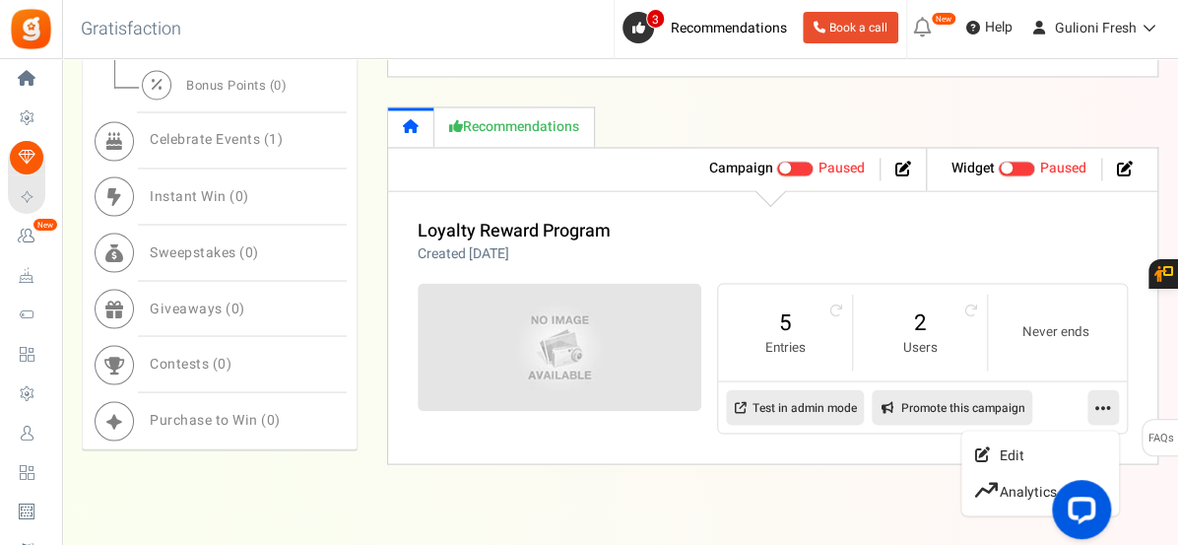
click at [800, 161] on span at bounding box center [794, 169] width 37 height 16
click at [776, 162] on input "Active Paused" at bounding box center [776, 168] width 0 height 13
click at [1099, 403] on icon at bounding box center [1104, 407] width 16 height 18
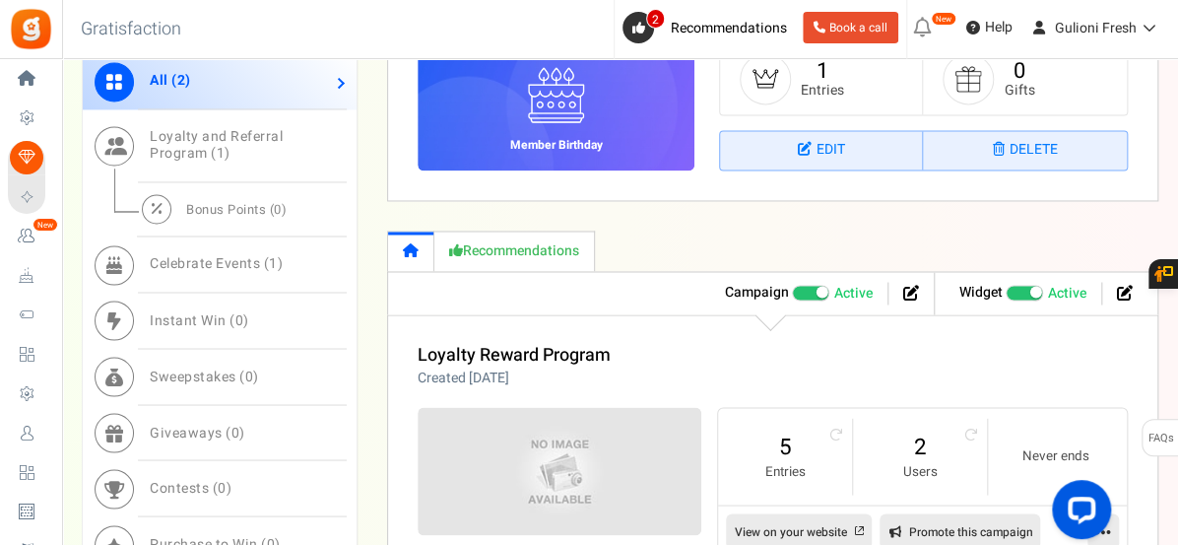
scroll to position [1242, 0]
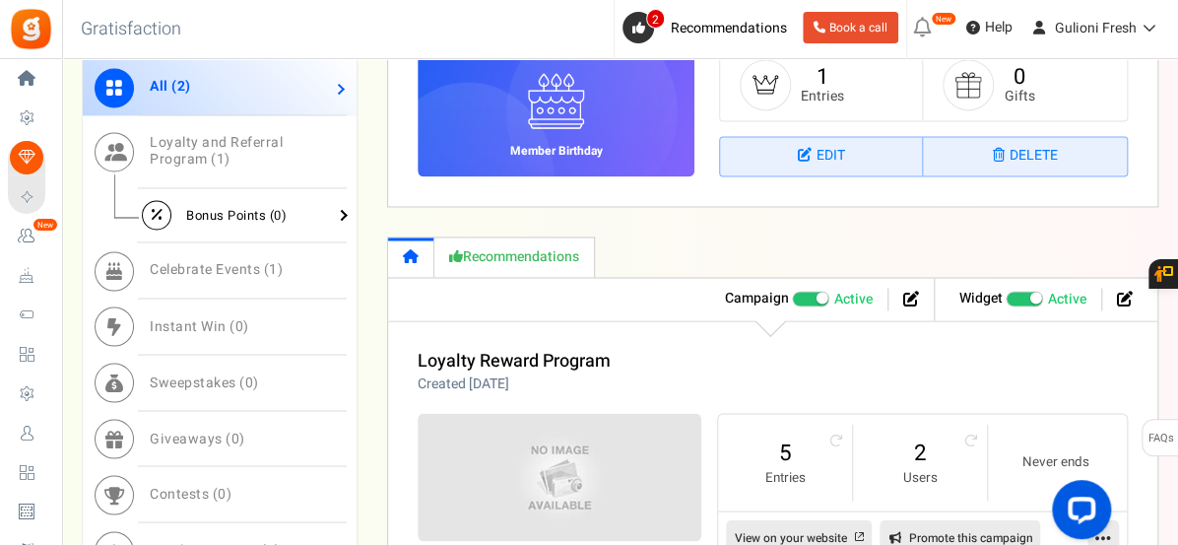
click at [231, 210] on span "Bonus Points ( 0 )" at bounding box center [236, 214] width 101 height 19
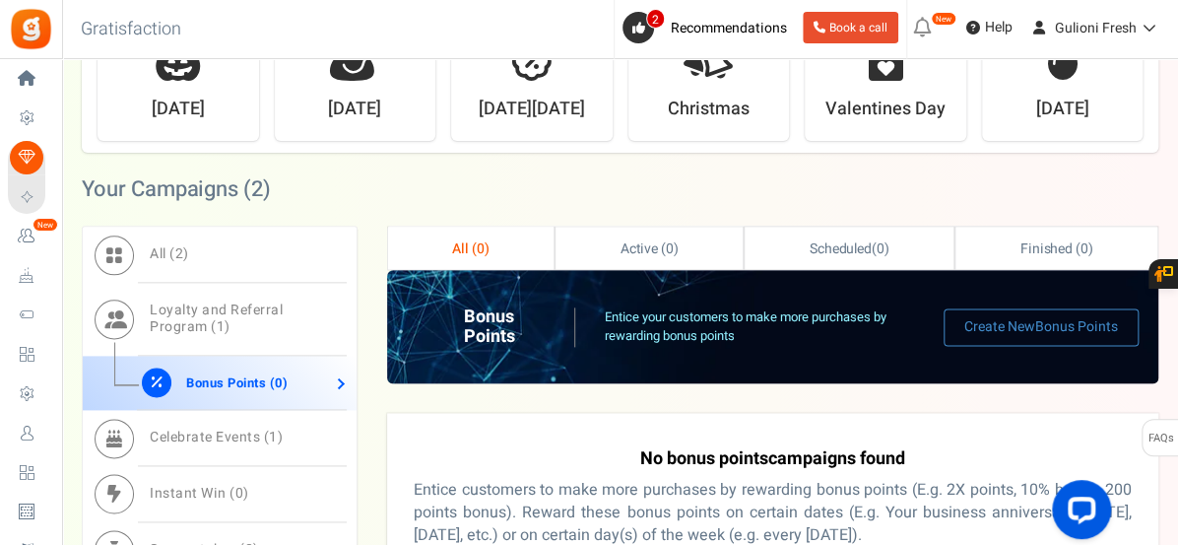
scroll to position [836, 0]
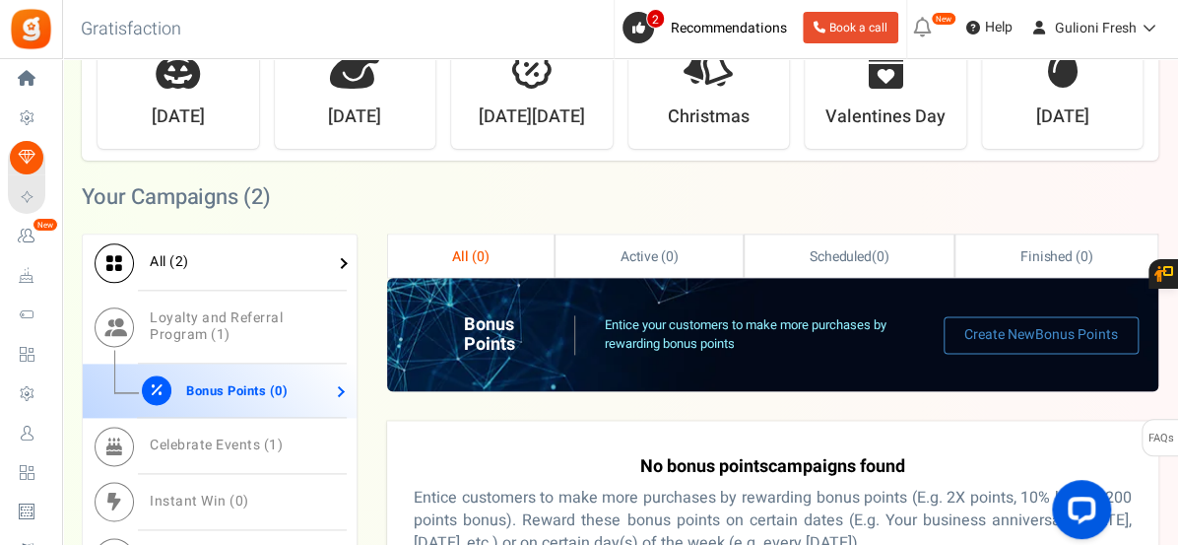
click at [157, 256] on span "All ( 2 )" at bounding box center [169, 261] width 39 height 21
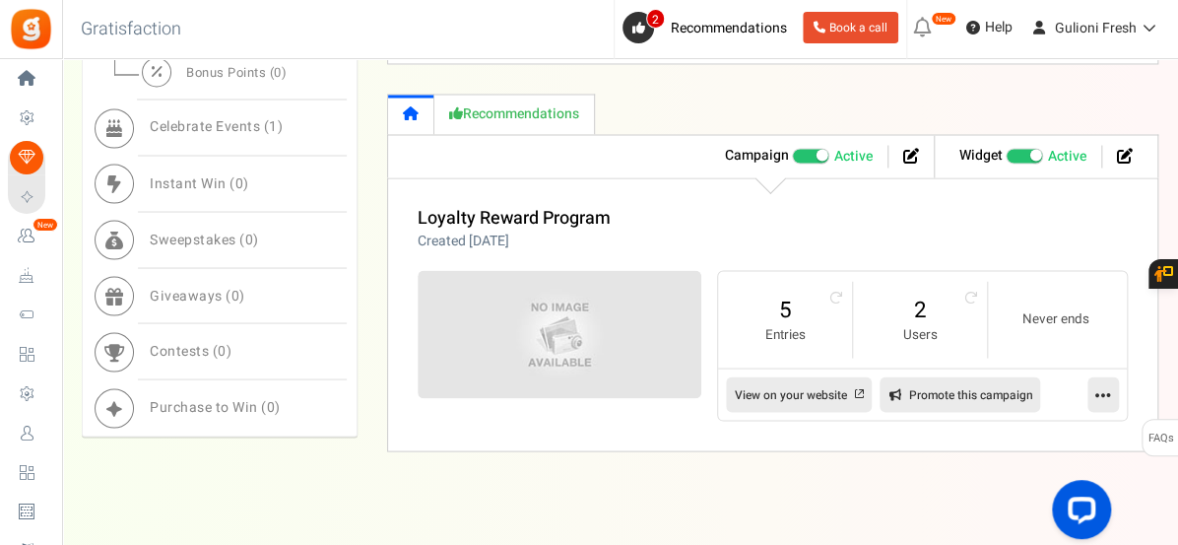
scroll to position [1391, 0]
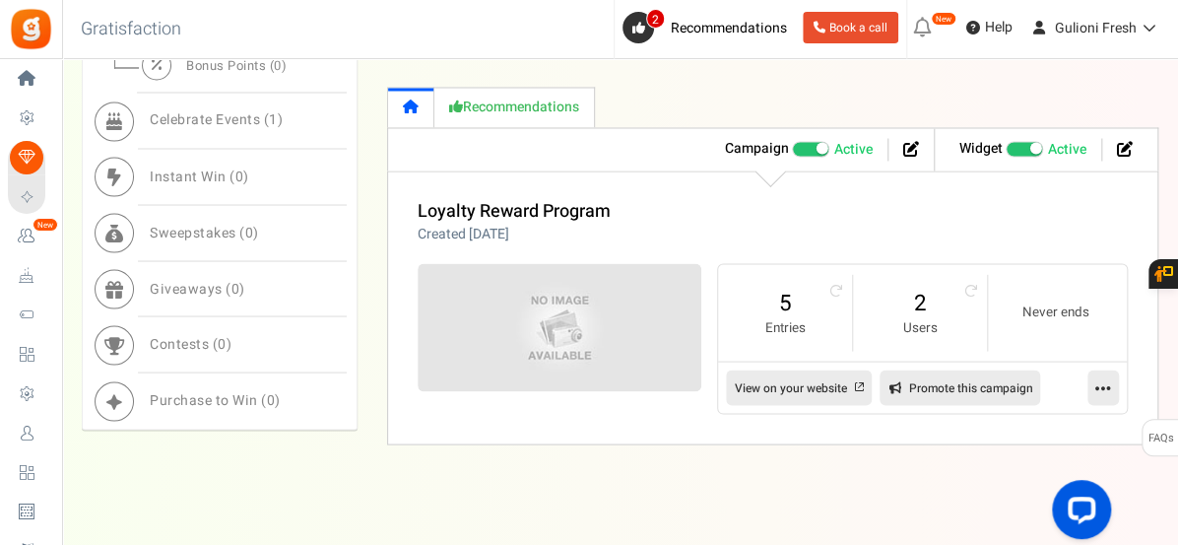
click at [407, 102] on icon at bounding box center [411, 107] width 16 height 14
click at [908, 145] on icon at bounding box center [912, 148] width 16 height 16
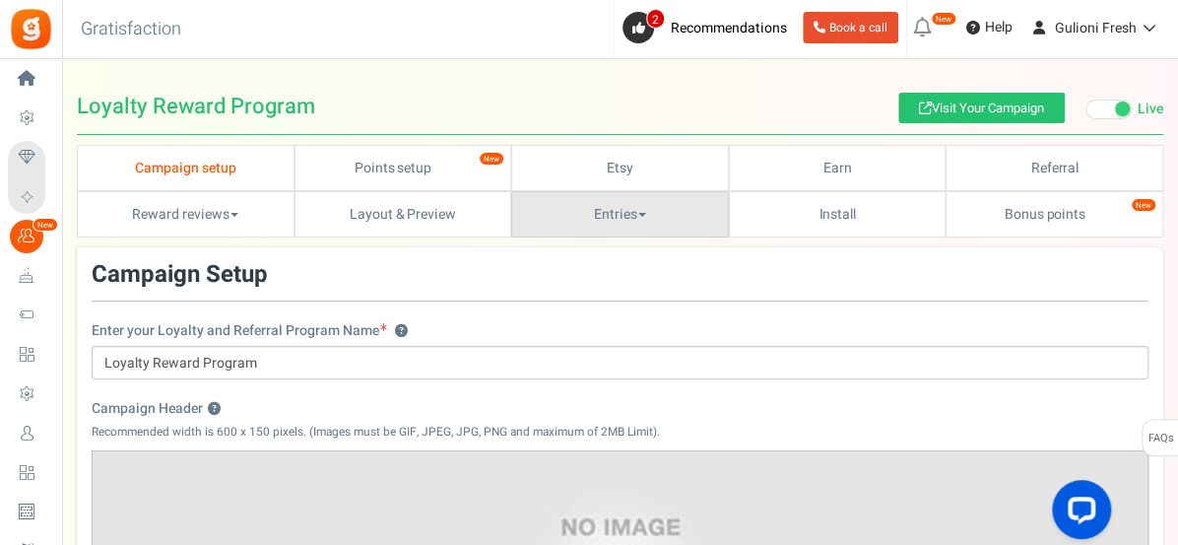
click at [619, 220] on link "Entries" at bounding box center [620, 214] width 218 height 46
click at [580, 252] on link "Entries" at bounding box center [590, 258] width 158 height 29
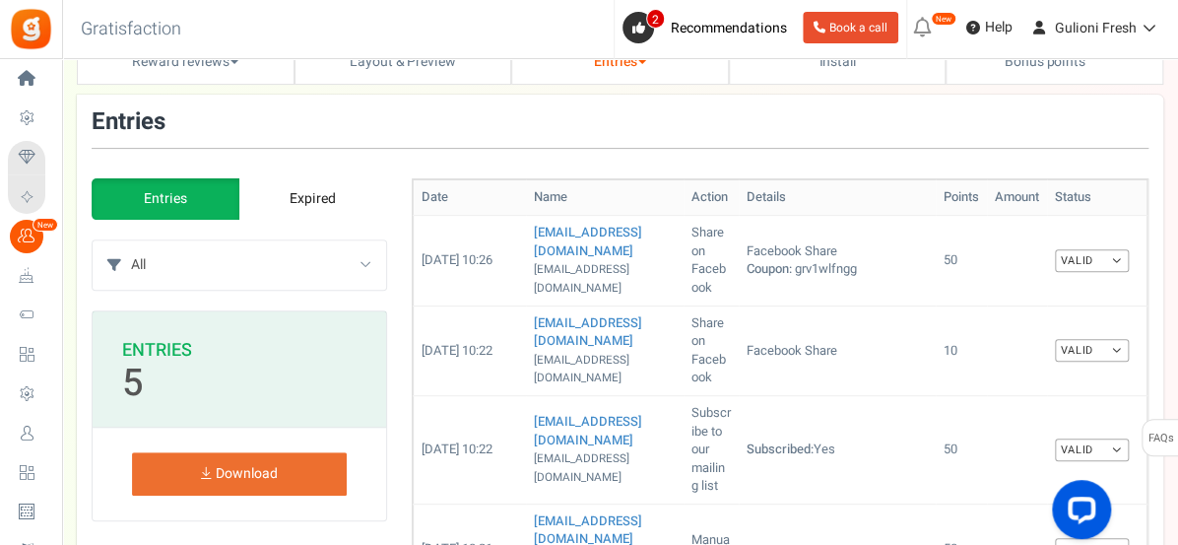
scroll to position [163, 0]
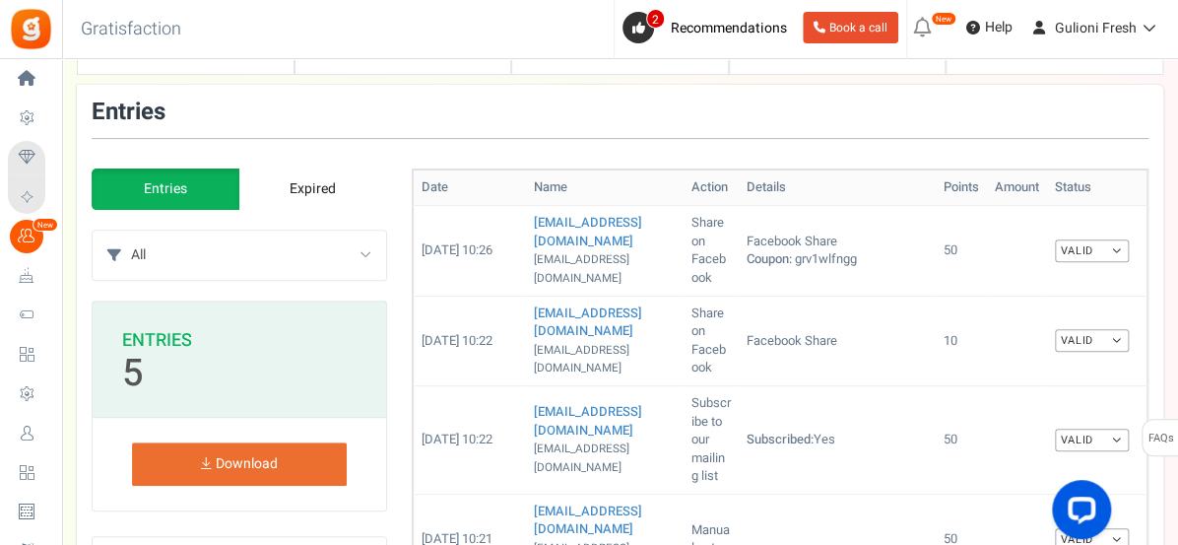
click at [369, 256] on select "All Manual entry Follow Us Share on Facebook Follow on Instagram Share on Faceb…" at bounding box center [258, 255] width 255 height 49
click at [375, 254] on select "All Manual entry Follow Us Share on Facebook Follow on Instagram Share on Faceb…" at bounding box center [258, 255] width 255 height 49
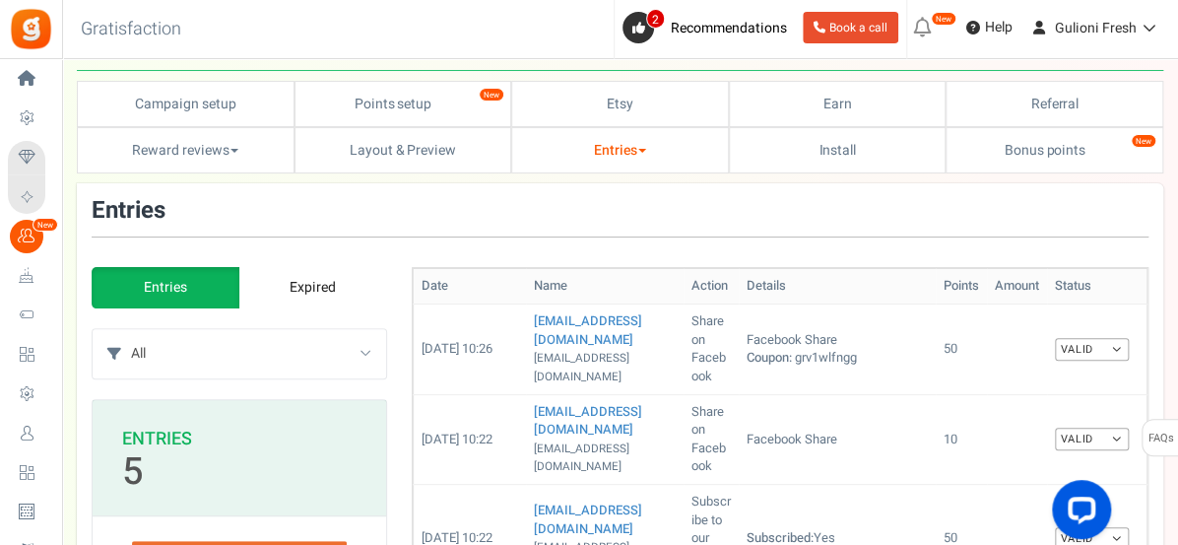
scroll to position [58, 0]
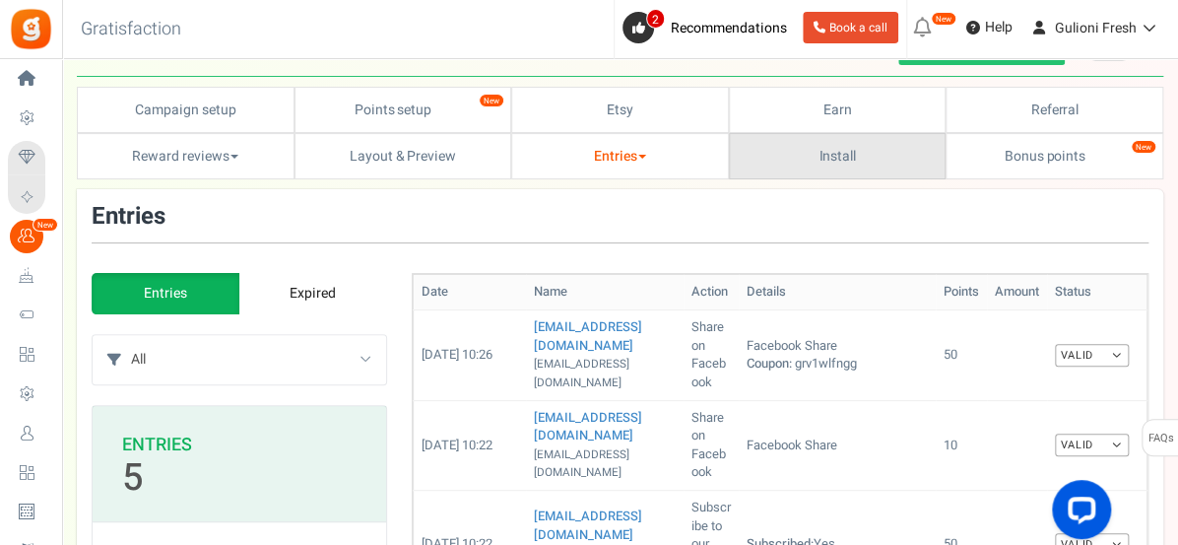
click at [874, 161] on link "Install" at bounding box center [838, 156] width 218 height 46
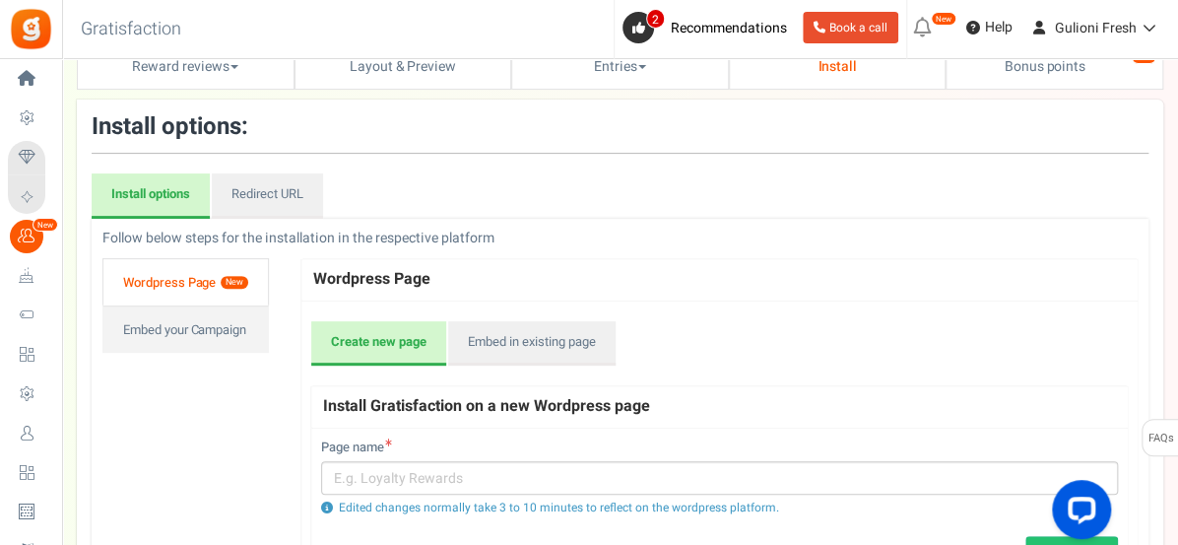
scroll to position [139, 0]
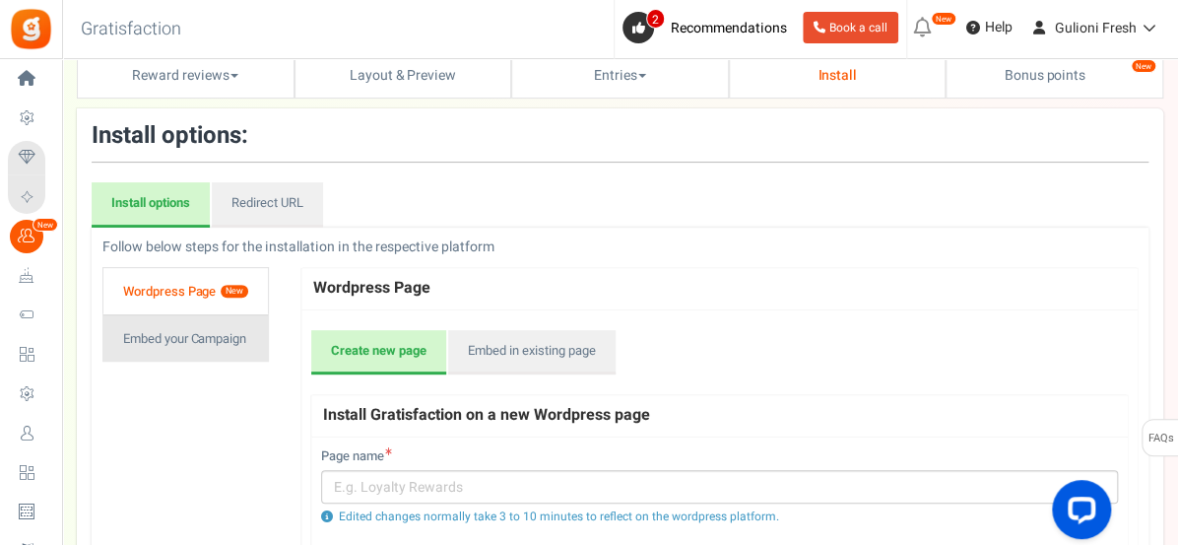
click at [166, 345] on link "Embed your Campaign" at bounding box center [185, 337] width 167 height 47
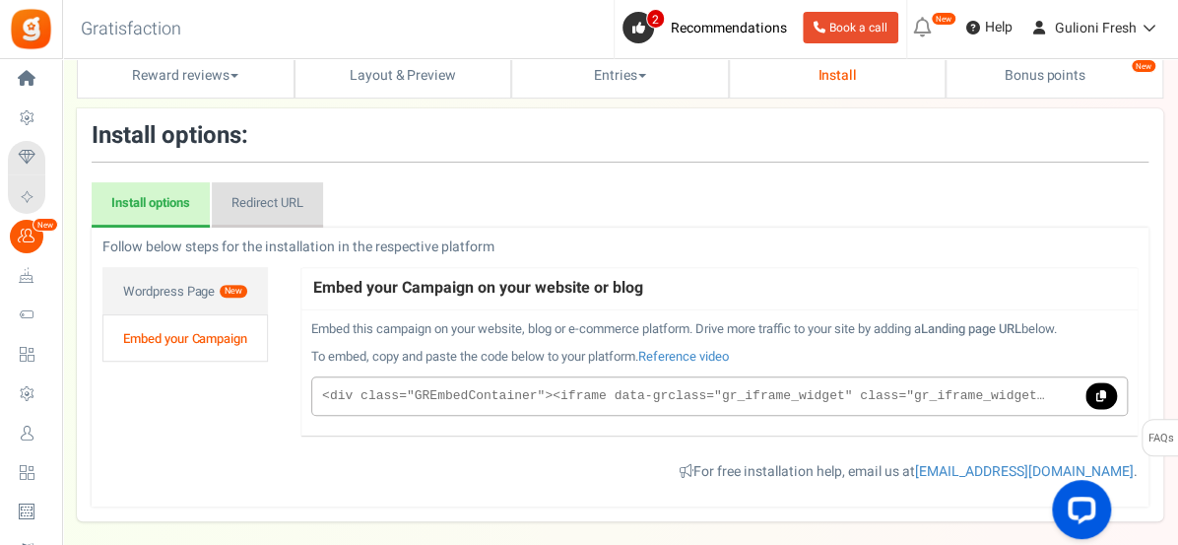
click at [248, 202] on link "Redirect URL" at bounding box center [267, 204] width 111 height 45
